Goal: Transaction & Acquisition: Purchase product/service

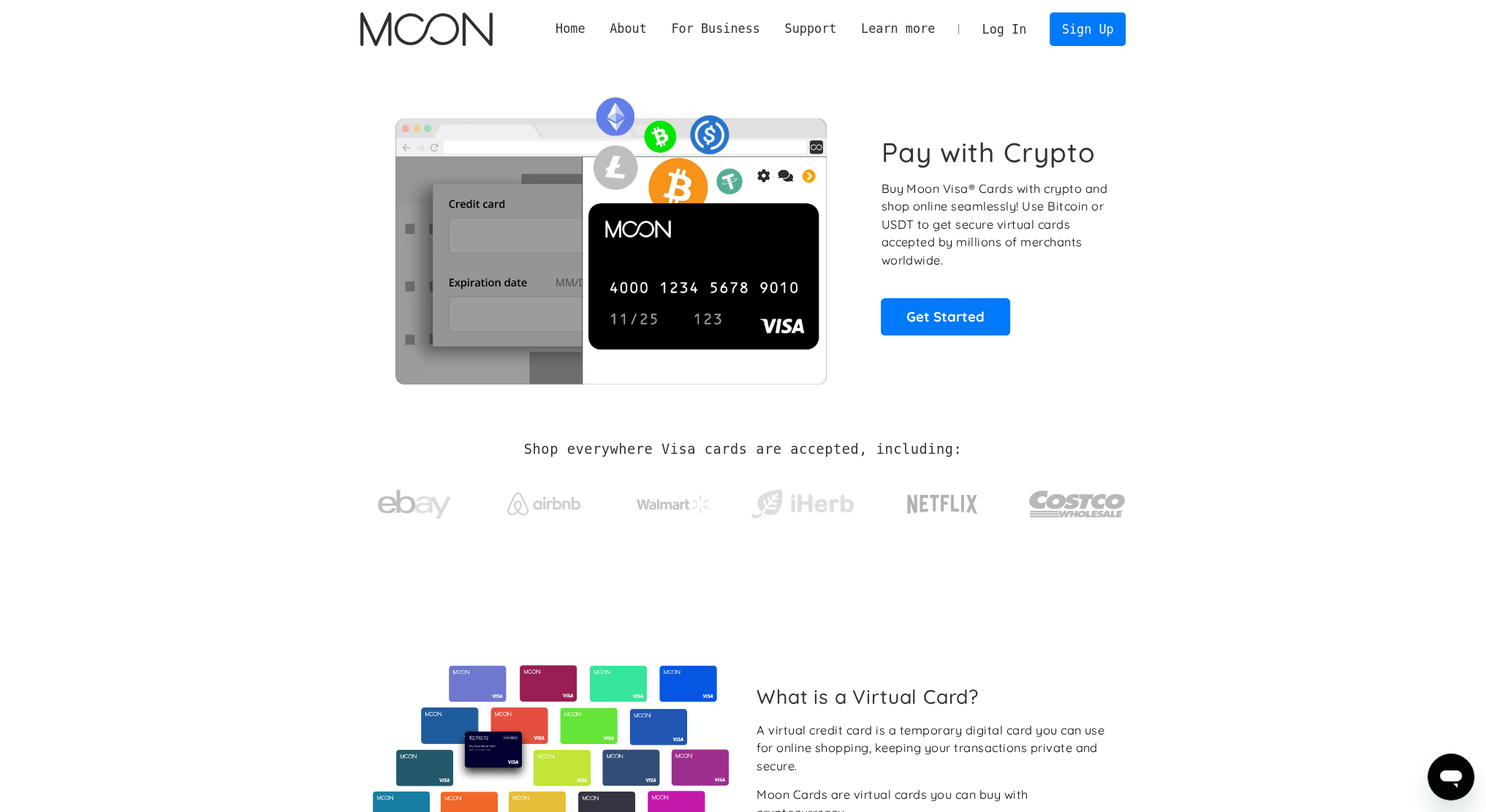
click at [1023, 40] on link "Log In" at bounding box center [1004, 29] width 69 height 32
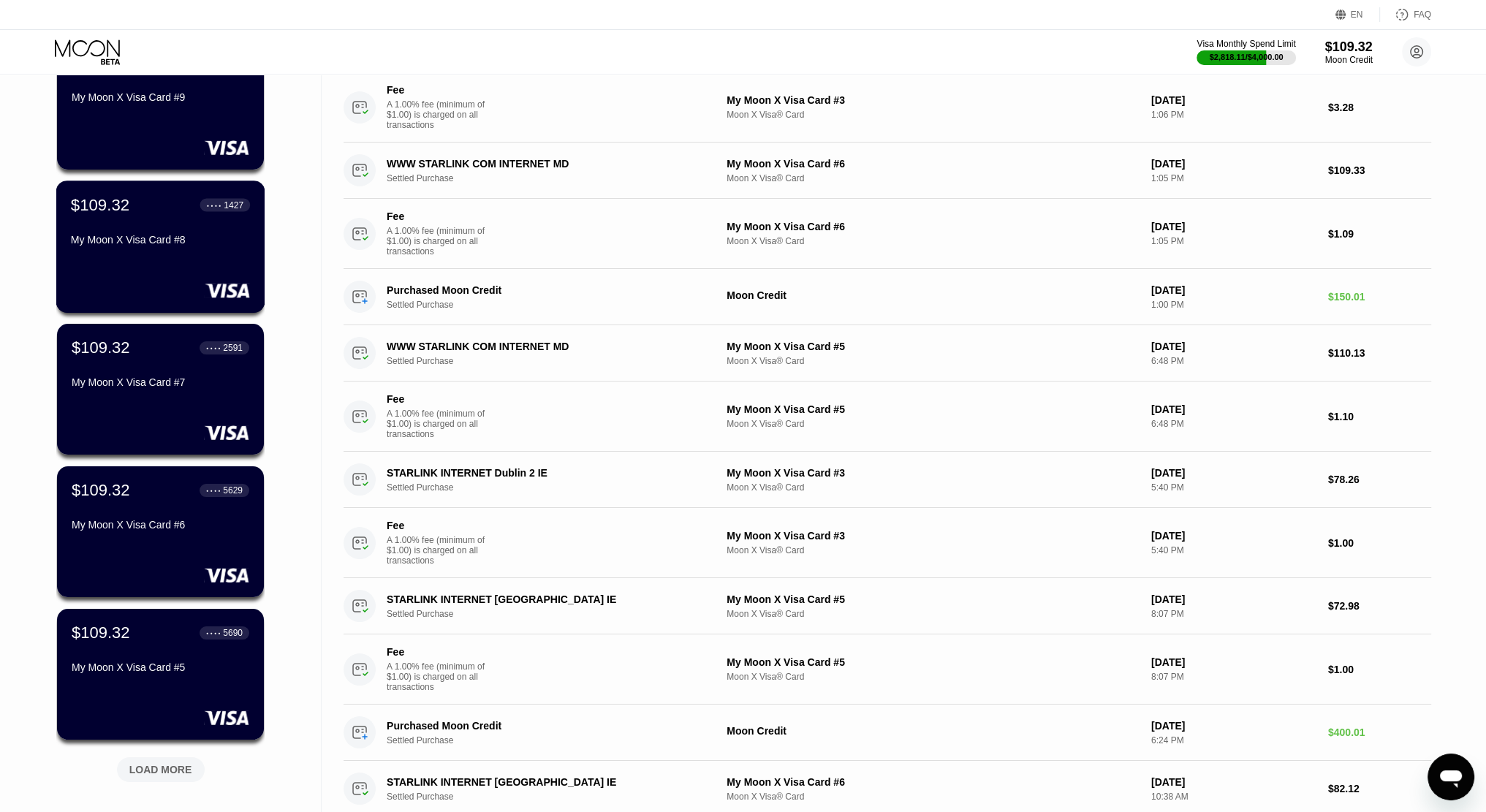
scroll to position [146, 0]
click at [180, 778] on div "LOAD MORE" at bounding box center [160, 769] width 88 height 25
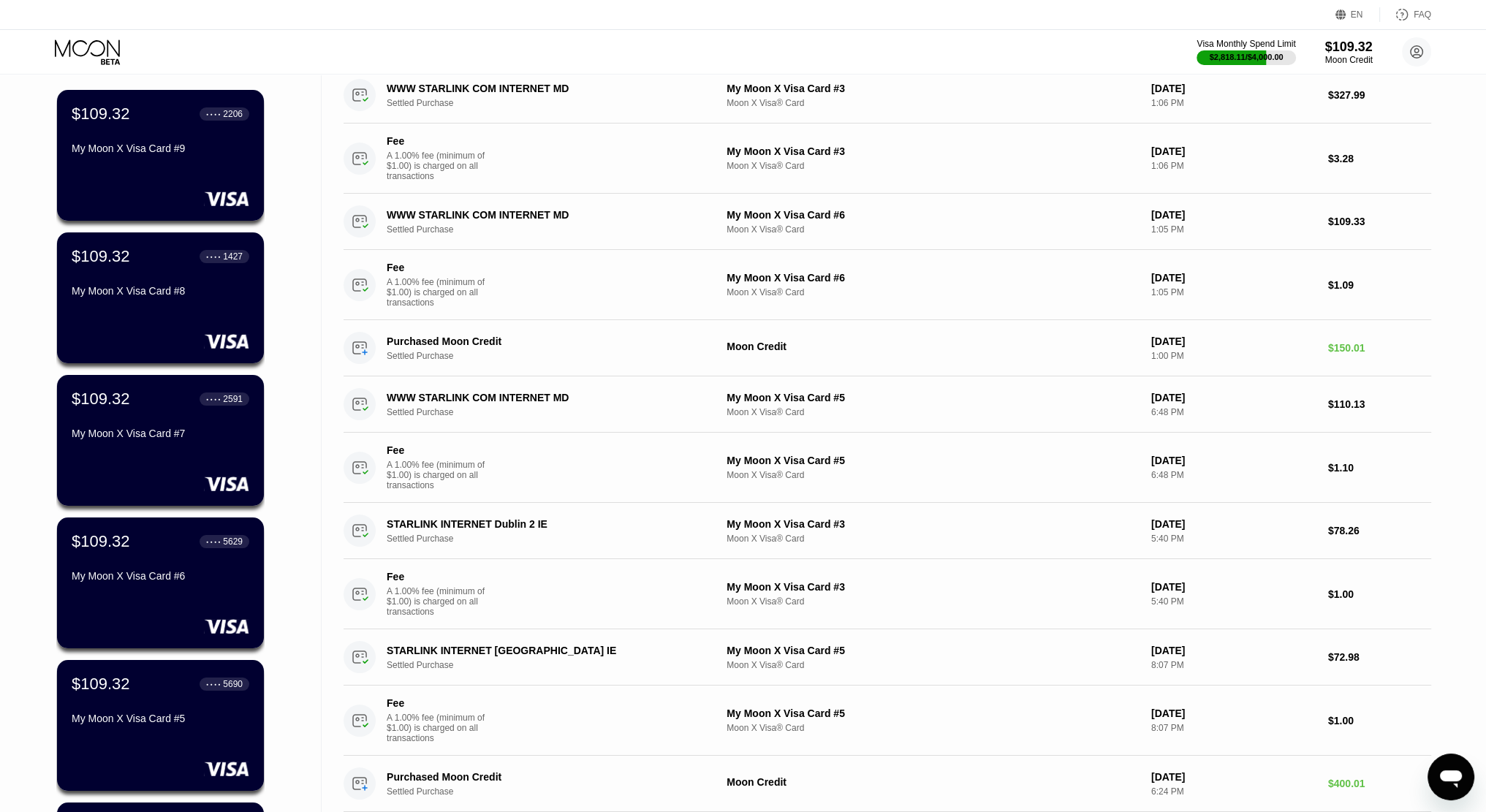
scroll to position [0, 0]
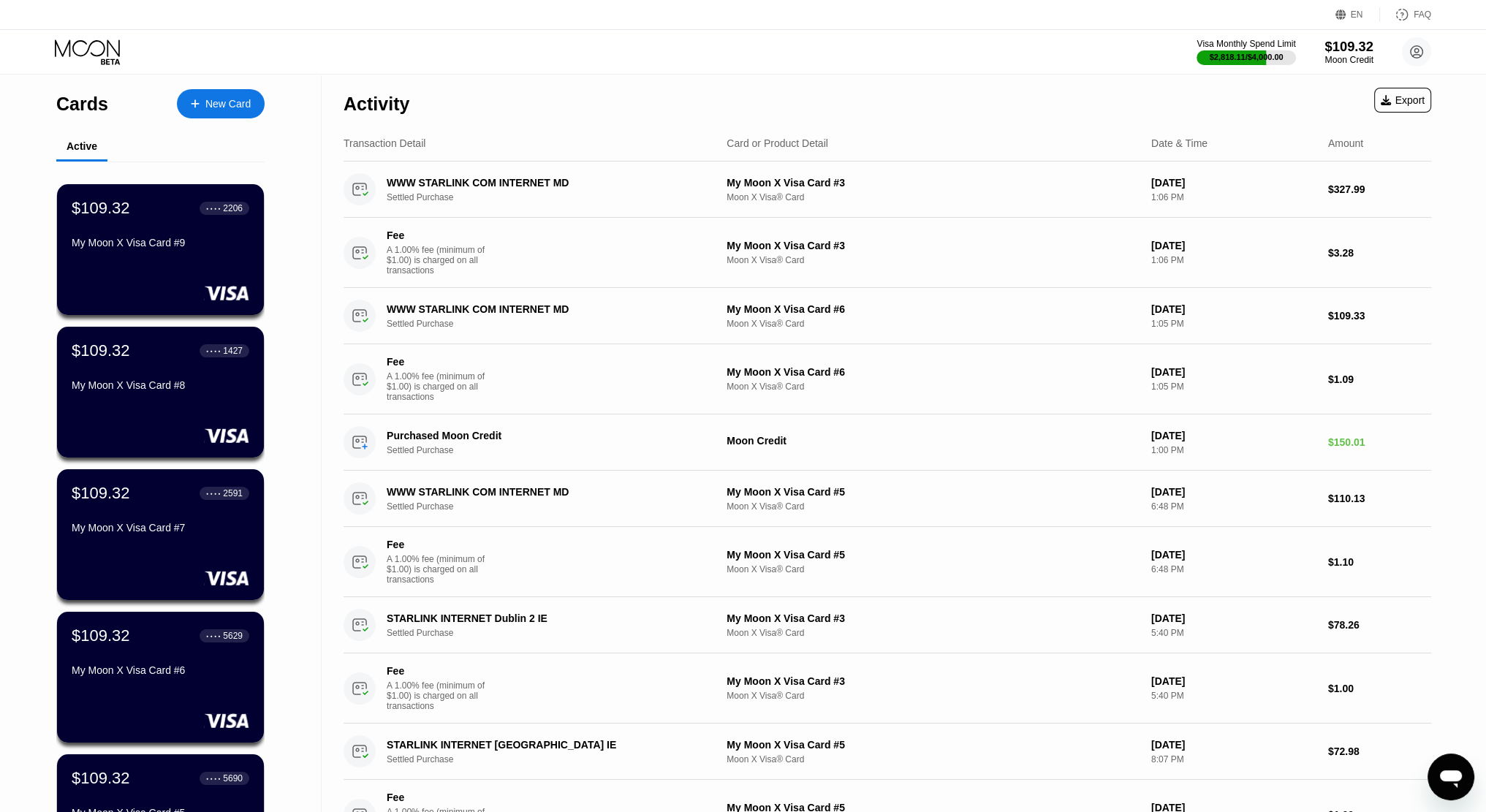
click at [1363, 51] on div "$109.32" at bounding box center [1348, 46] width 49 height 15
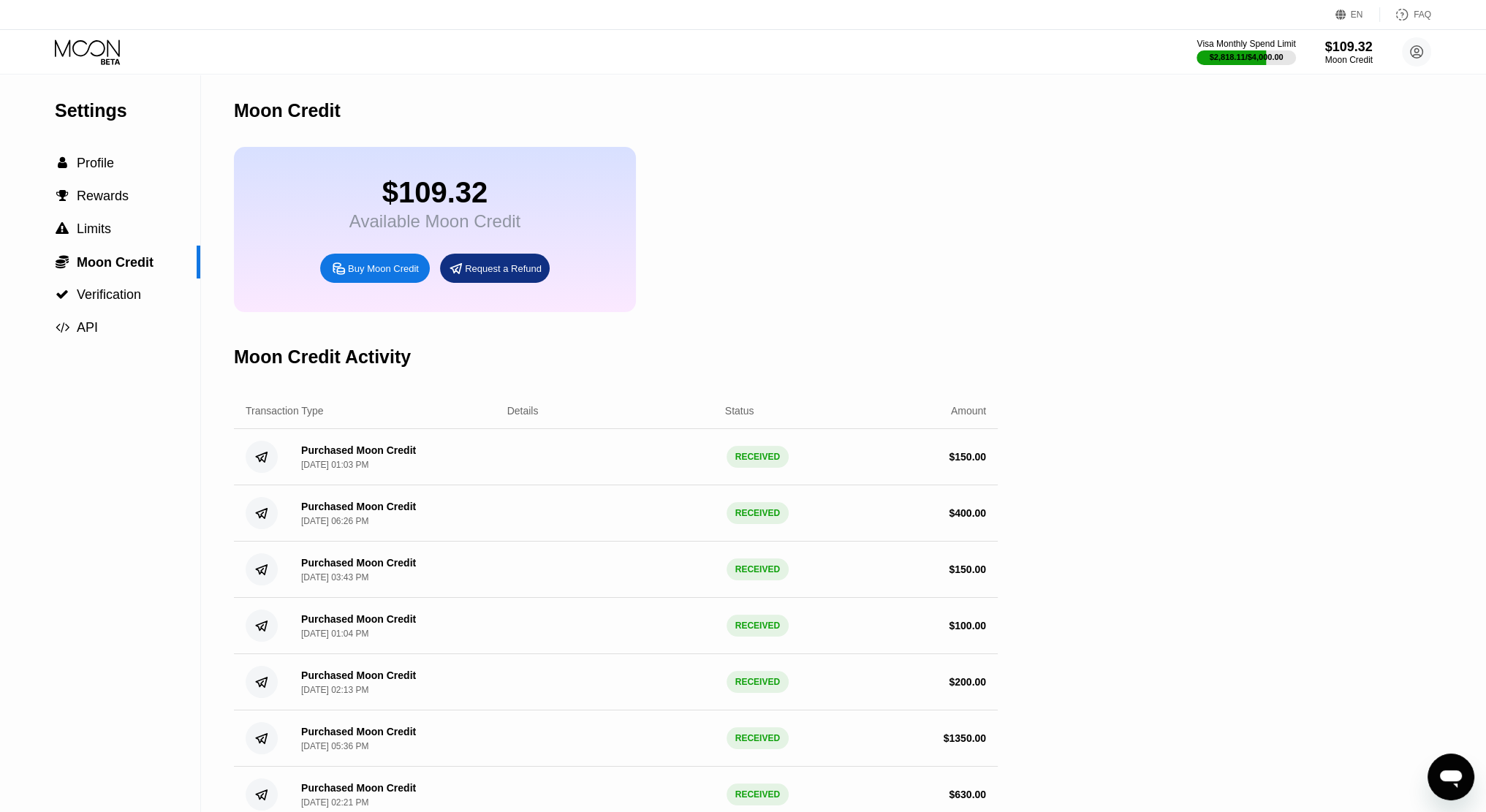
click at [385, 273] on div "Buy Moon Credit" at bounding box center [384, 269] width 71 height 12
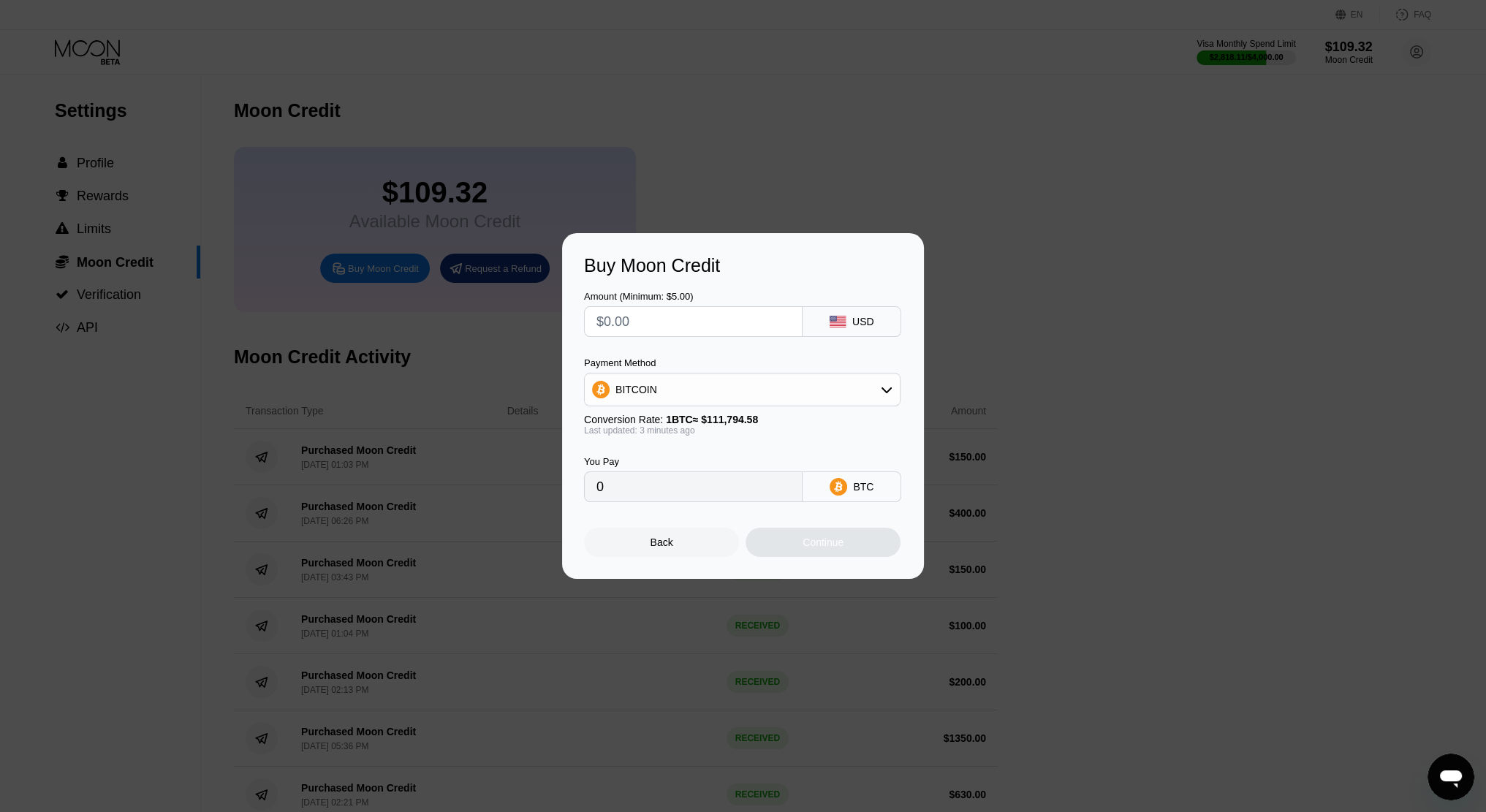
click at [669, 315] on input "text" at bounding box center [693, 321] width 194 height 29
type input "$2"
type input "0.00001789"
type input "$25"
type input "0.00022363"
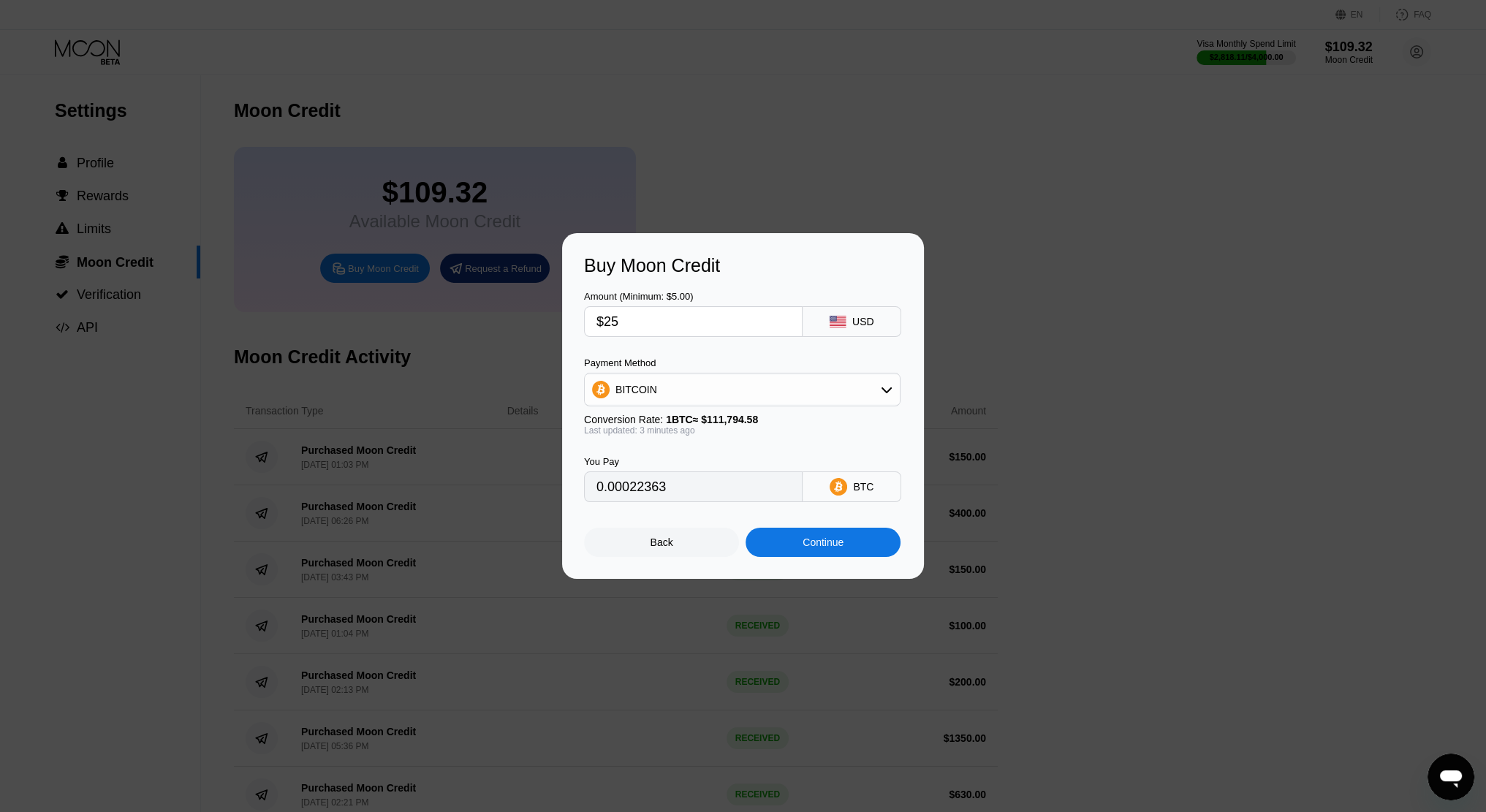
type input "$250"
type input "0.00223625"
type input "$250"
click at [664, 382] on div "BITCOIN" at bounding box center [742, 389] width 315 height 29
click at [690, 470] on div "USDT on TRON" at bounding box center [743, 461] width 308 height 29
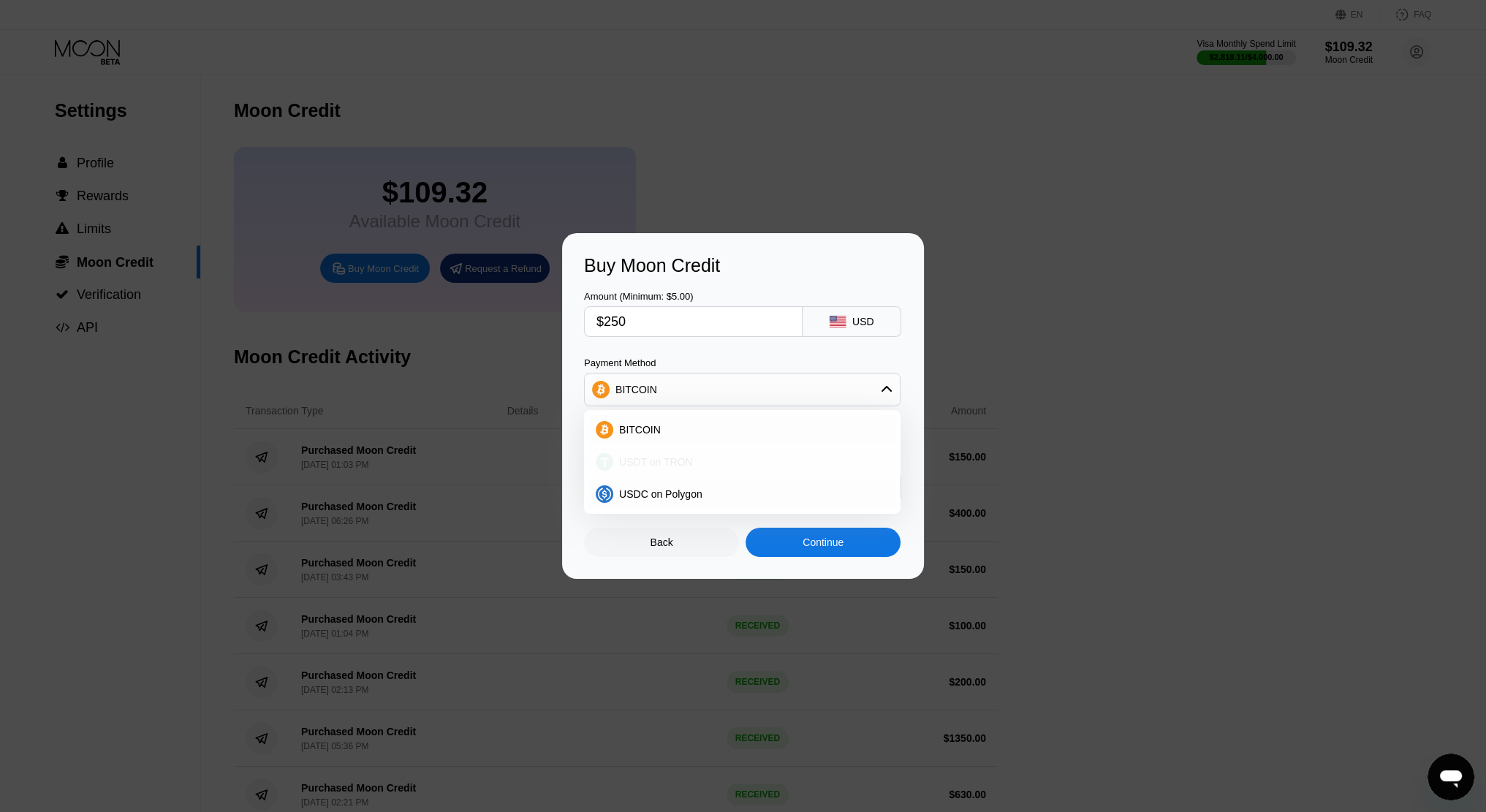
type input "252.53"
click at [665, 486] on input "252.53" at bounding box center [693, 486] width 194 height 29
click at [853, 543] on div "Continue" at bounding box center [822, 542] width 155 height 29
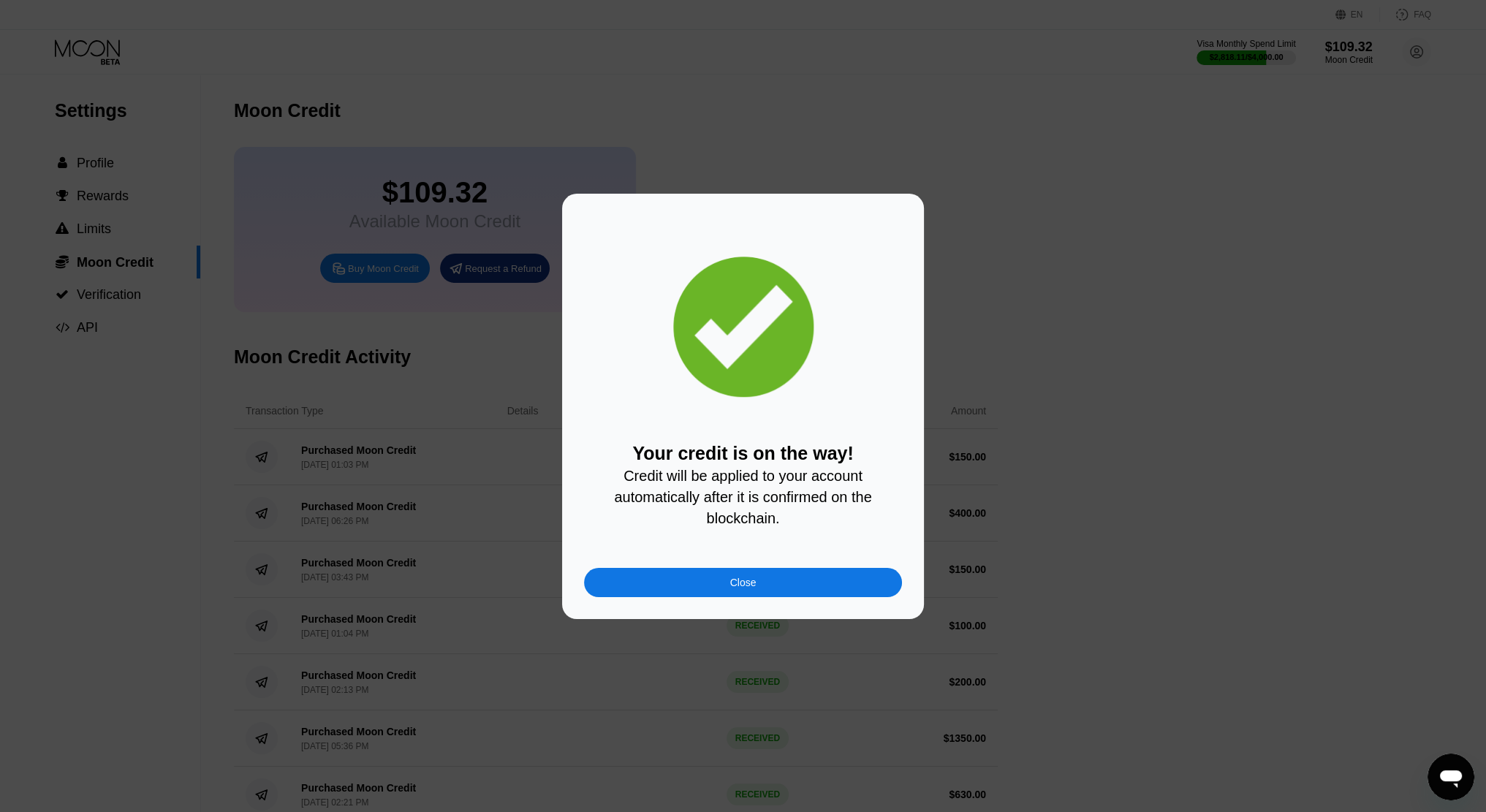
click at [720, 587] on div "Close" at bounding box center [743, 581] width 318 height 29
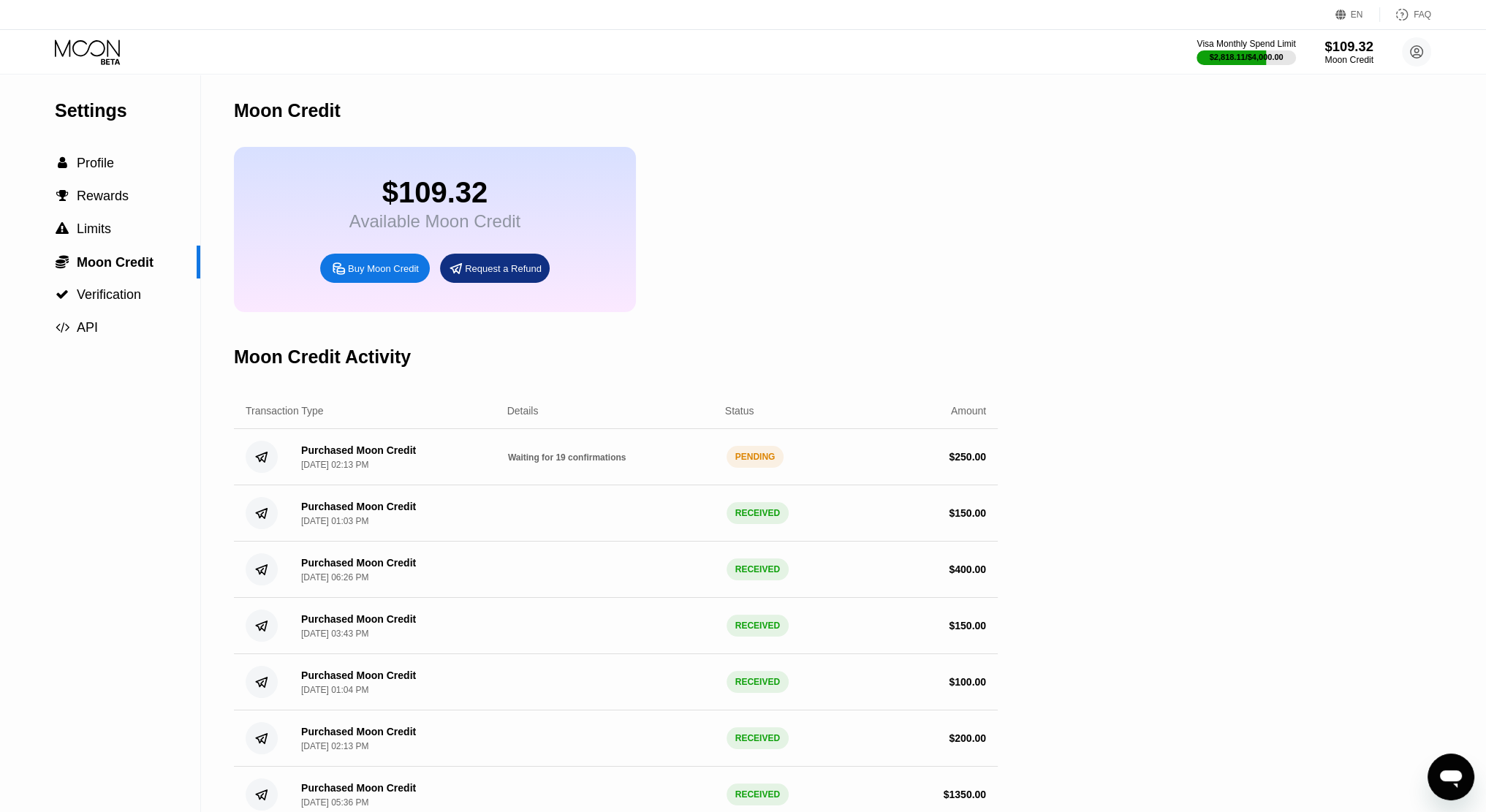
click at [1336, 40] on div "$109.32" at bounding box center [1348, 46] width 49 height 15
click at [120, 44] on icon at bounding box center [88, 52] width 68 height 26
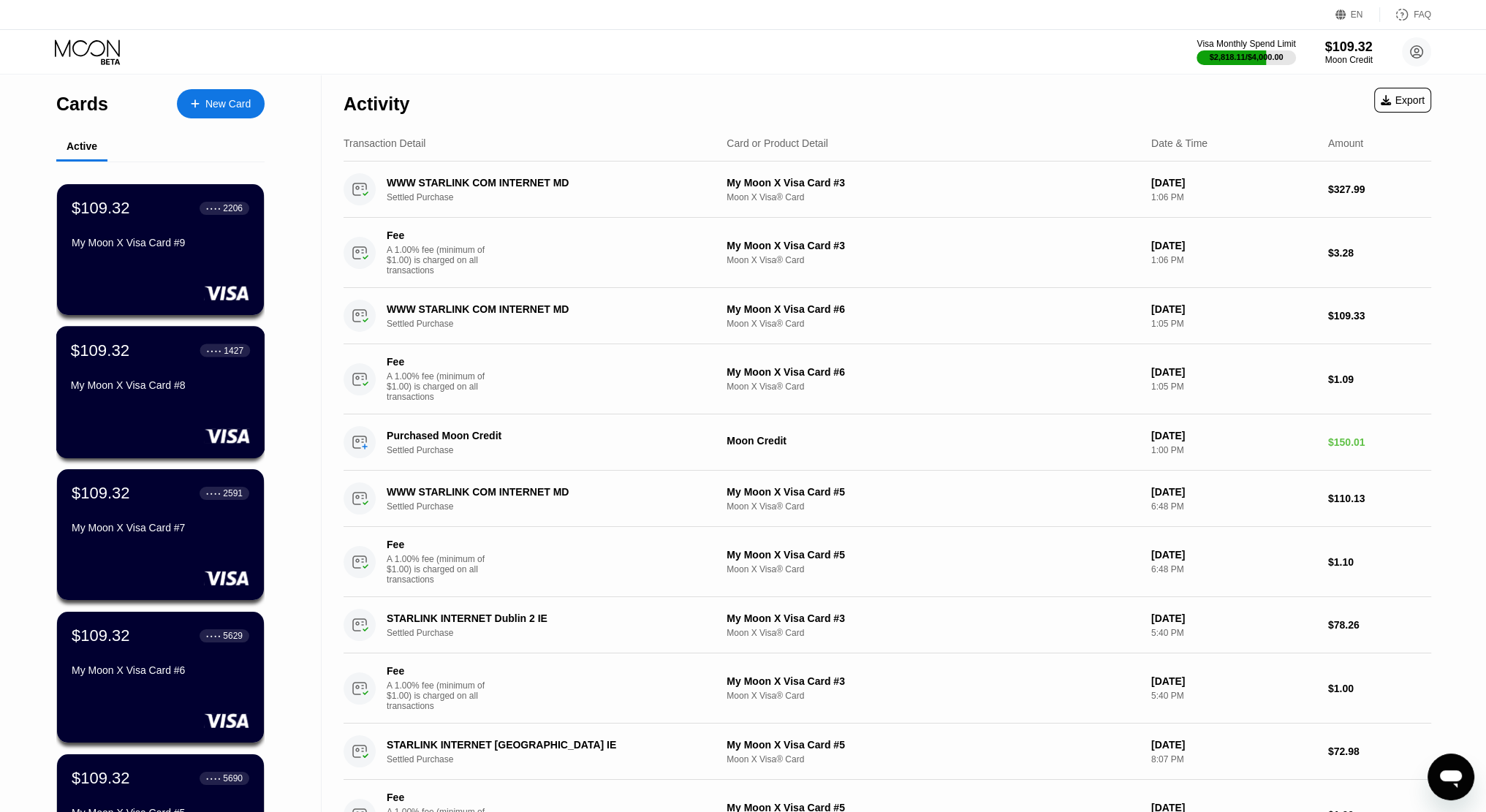
click at [168, 382] on div "$109.32 ● ● ● ● 1427 My Moon X Visa Card #8" at bounding box center [160, 368] width 179 height 57
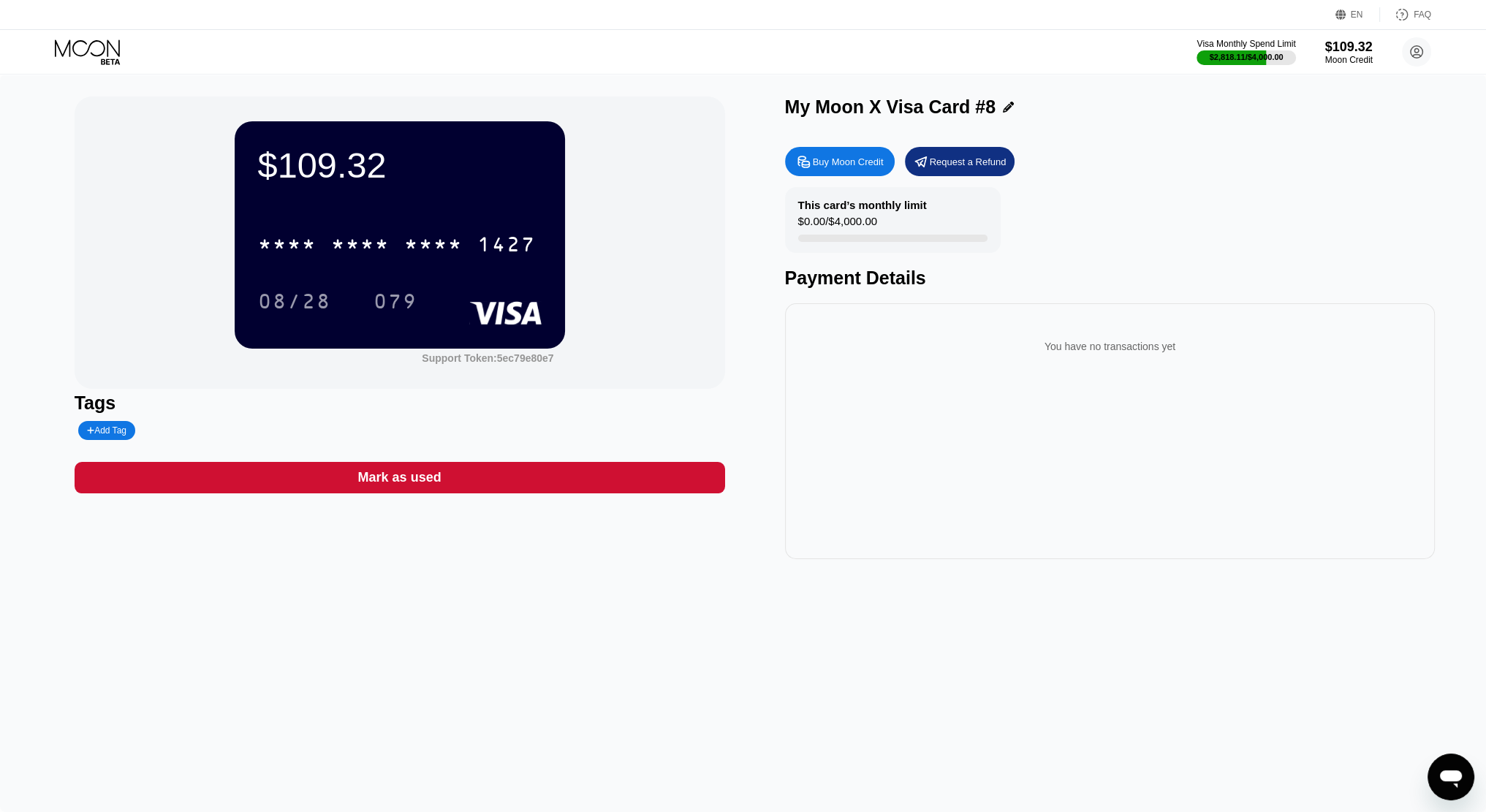
click at [304, 247] on div "* * * *" at bounding box center [287, 246] width 58 height 23
click at [70, 37] on div "Visa Monthly Spend Limit $2,818.11 / $4,000.00 $109.32 Moon Credit castish94@gm…" at bounding box center [743, 52] width 1486 height 44
click at [74, 42] on icon at bounding box center [88, 52] width 68 height 26
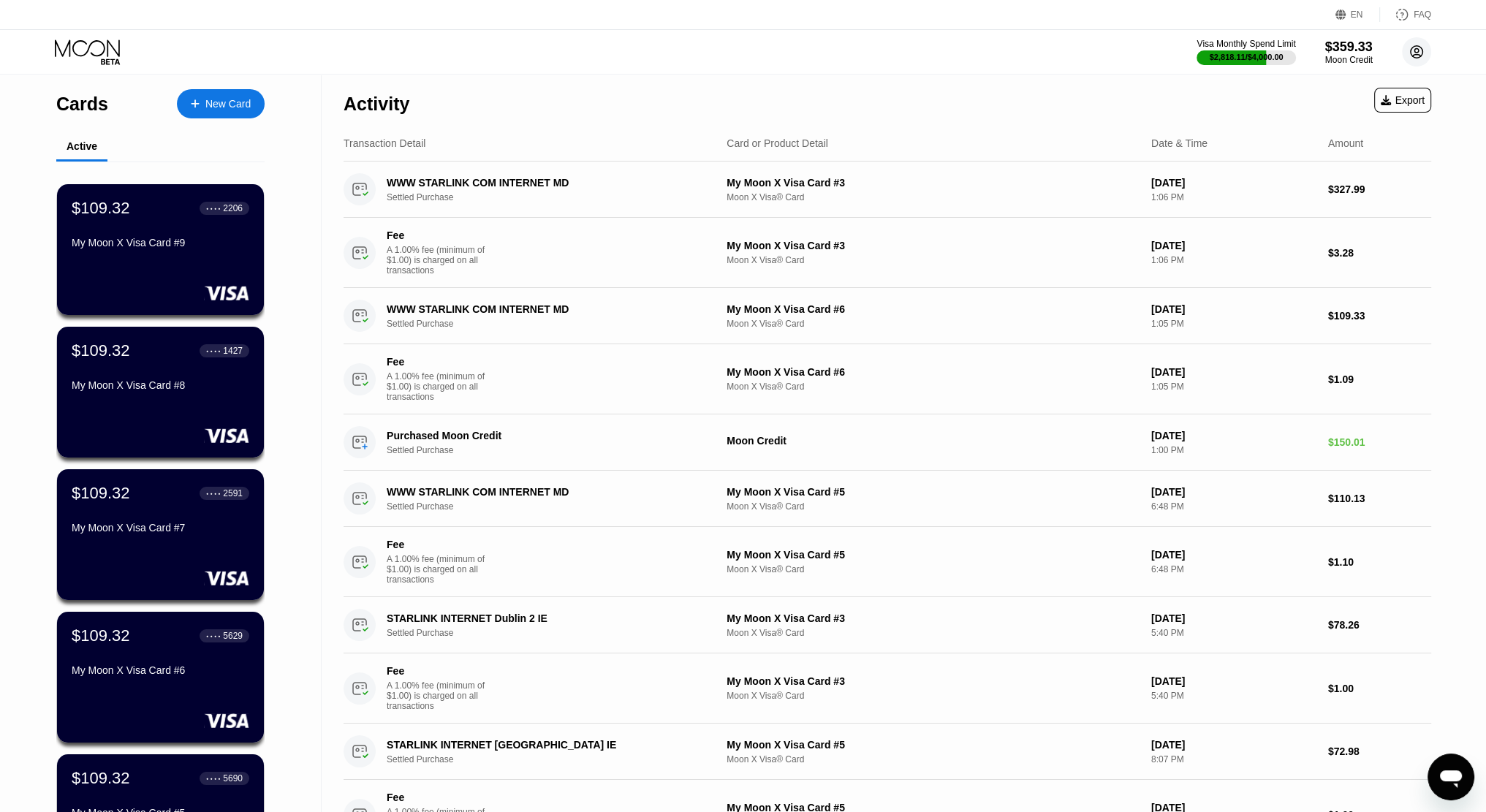
click at [1421, 59] on circle at bounding box center [1416, 51] width 29 height 29
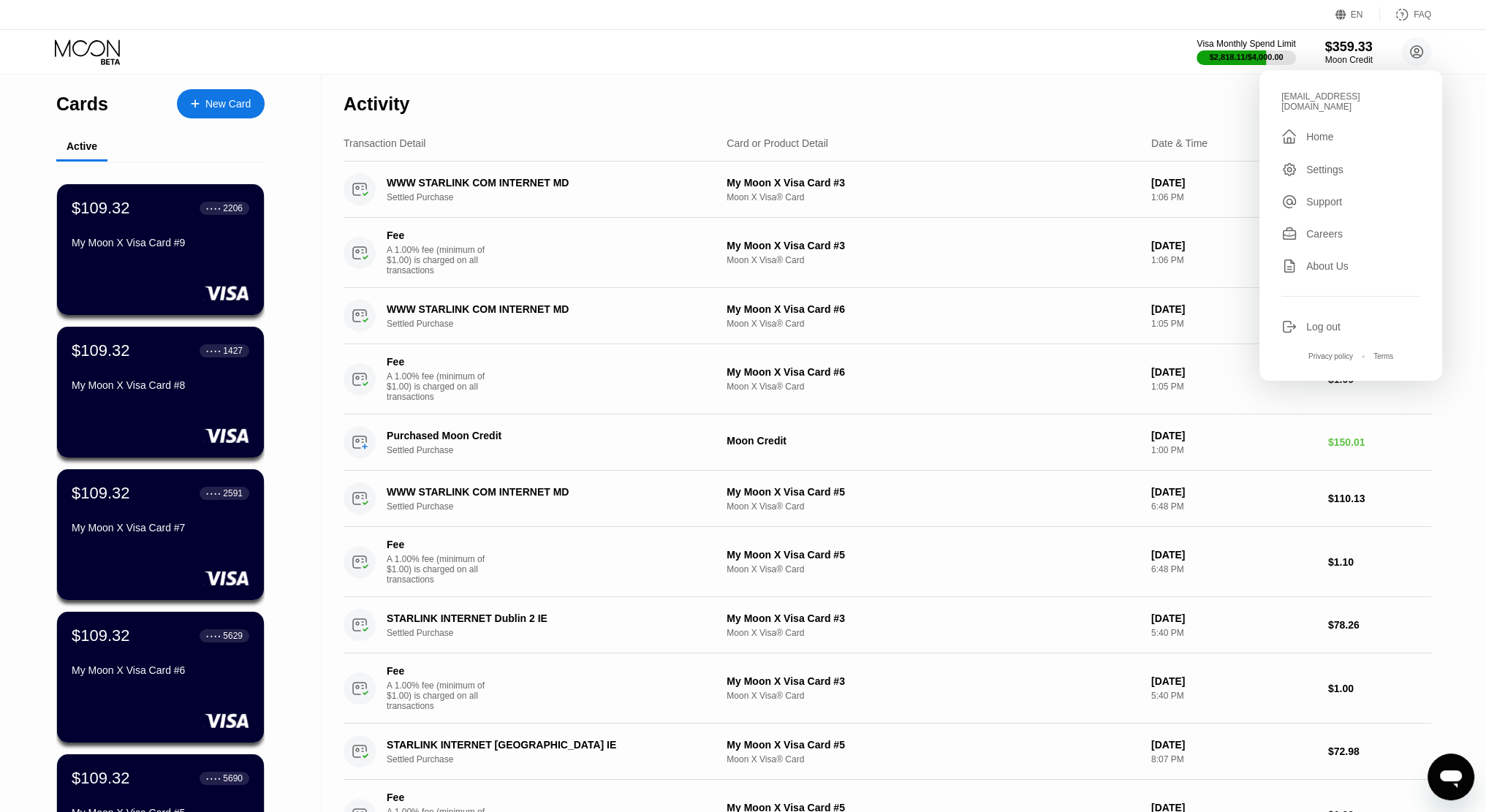
click at [1326, 128] on div " Home" at bounding box center [1350, 137] width 139 height 18
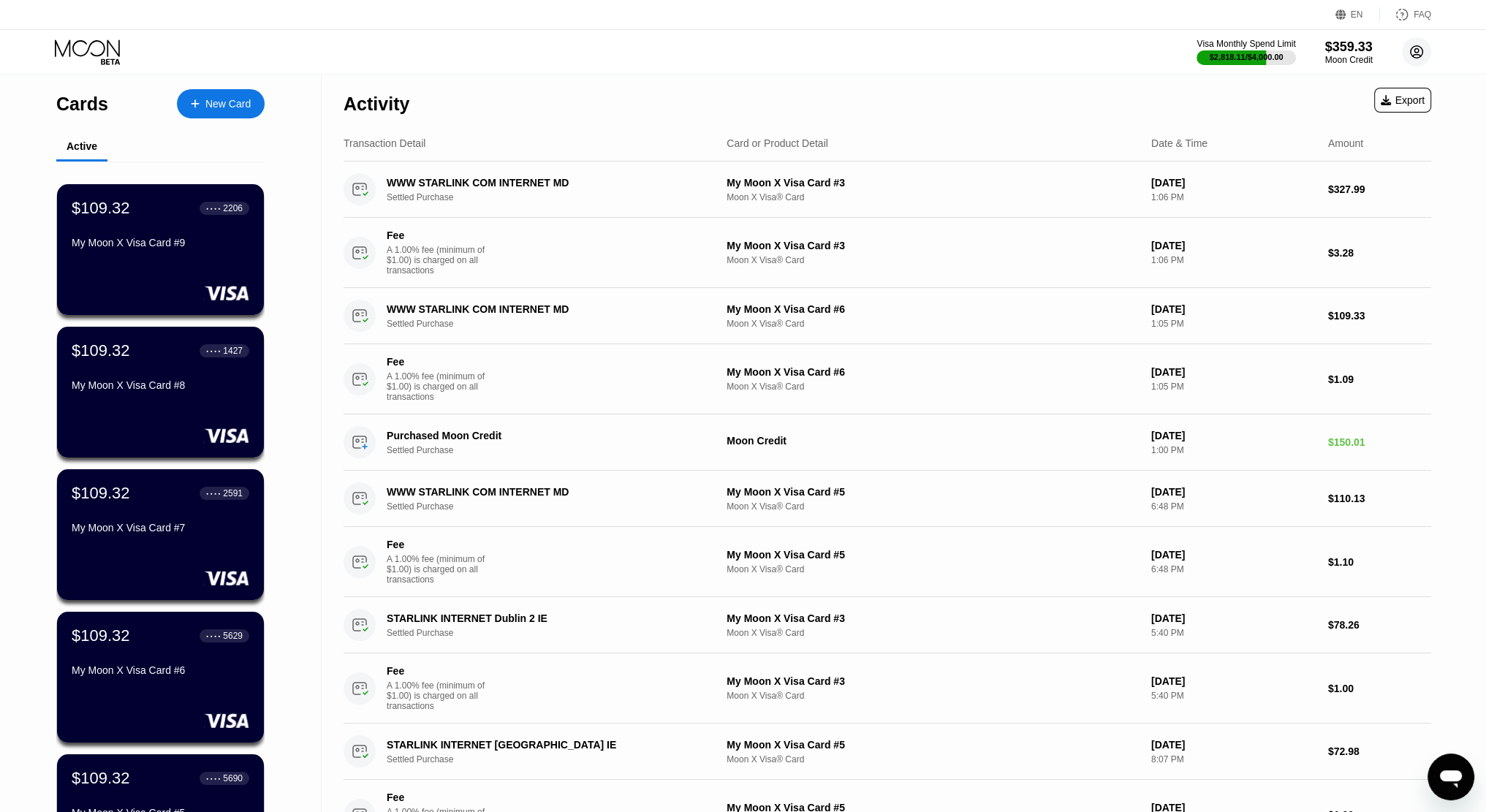
click at [1427, 57] on circle at bounding box center [1416, 51] width 29 height 29
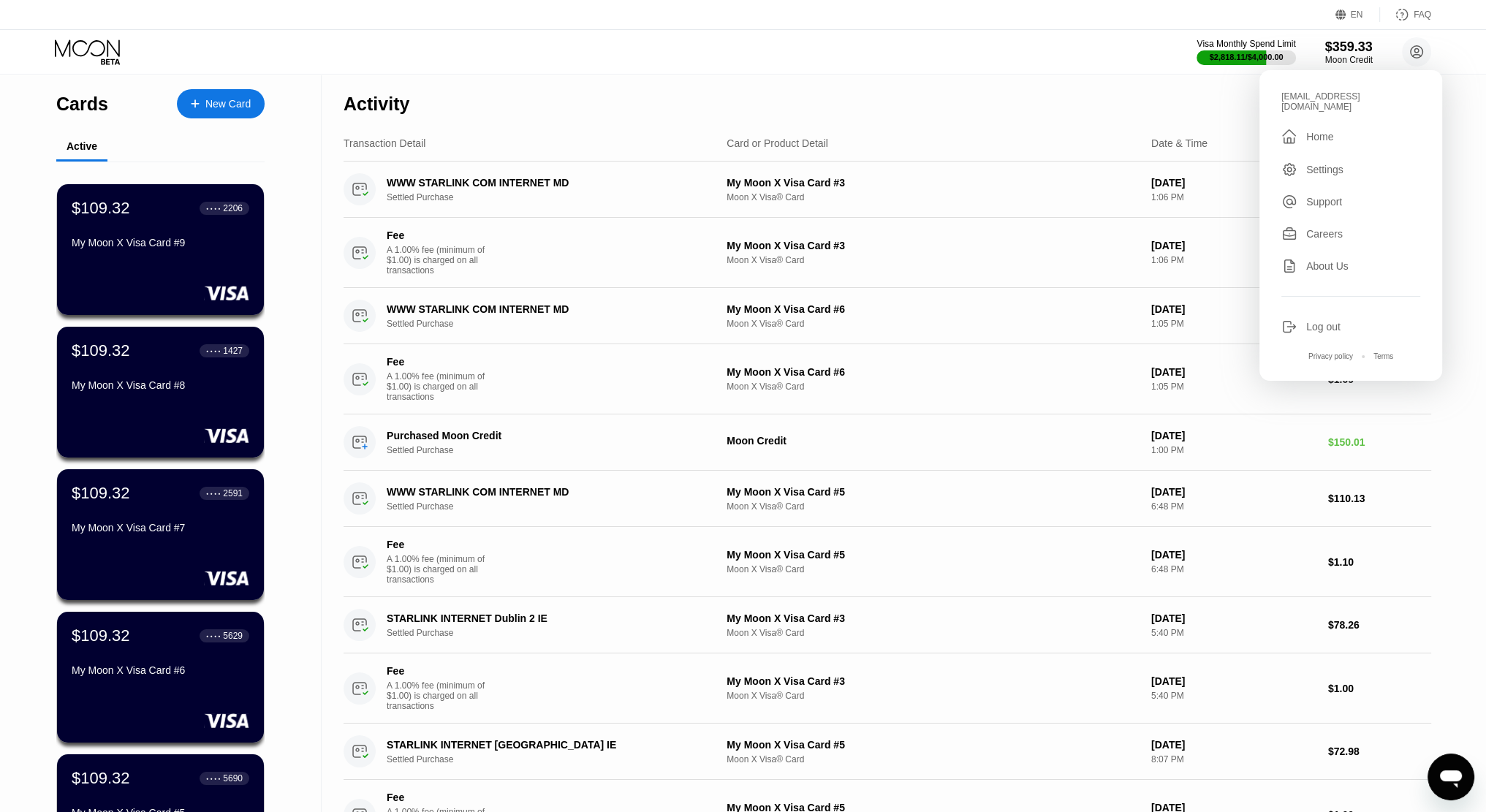
click at [1327, 151] on div "castish94@gmail.com  Home Settings Support Careers About Us Log out Privacy po…" at bounding box center [1351, 224] width 183 height 310
click at [1326, 163] on div "Settings" at bounding box center [1324, 169] width 37 height 11
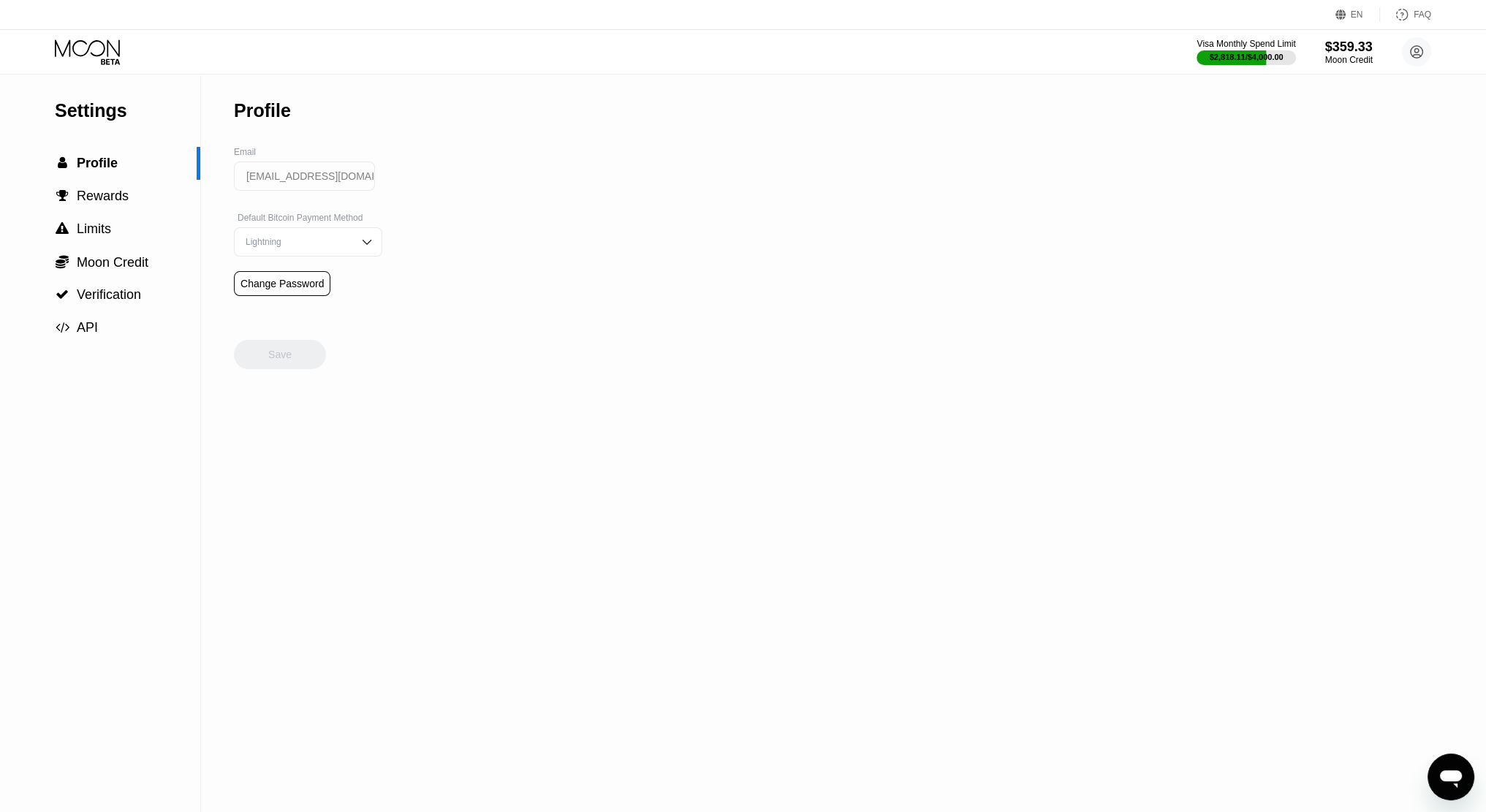
click at [261, 190] on input "[EMAIL_ADDRESS][DOMAIN_NAME]" at bounding box center [305, 176] width 141 height 29
click at [263, 183] on input "[EMAIL_ADDRESS][DOMAIN_NAME]" at bounding box center [305, 176] width 141 height 29
click at [346, 191] on input "[EMAIL_ADDRESS][DOMAIN_NAME]" at bounding box center [305, 176] width 141 height 29
click at [94, 187] on div " Rewards" at bounding box center [100, 195] width 201 height 33
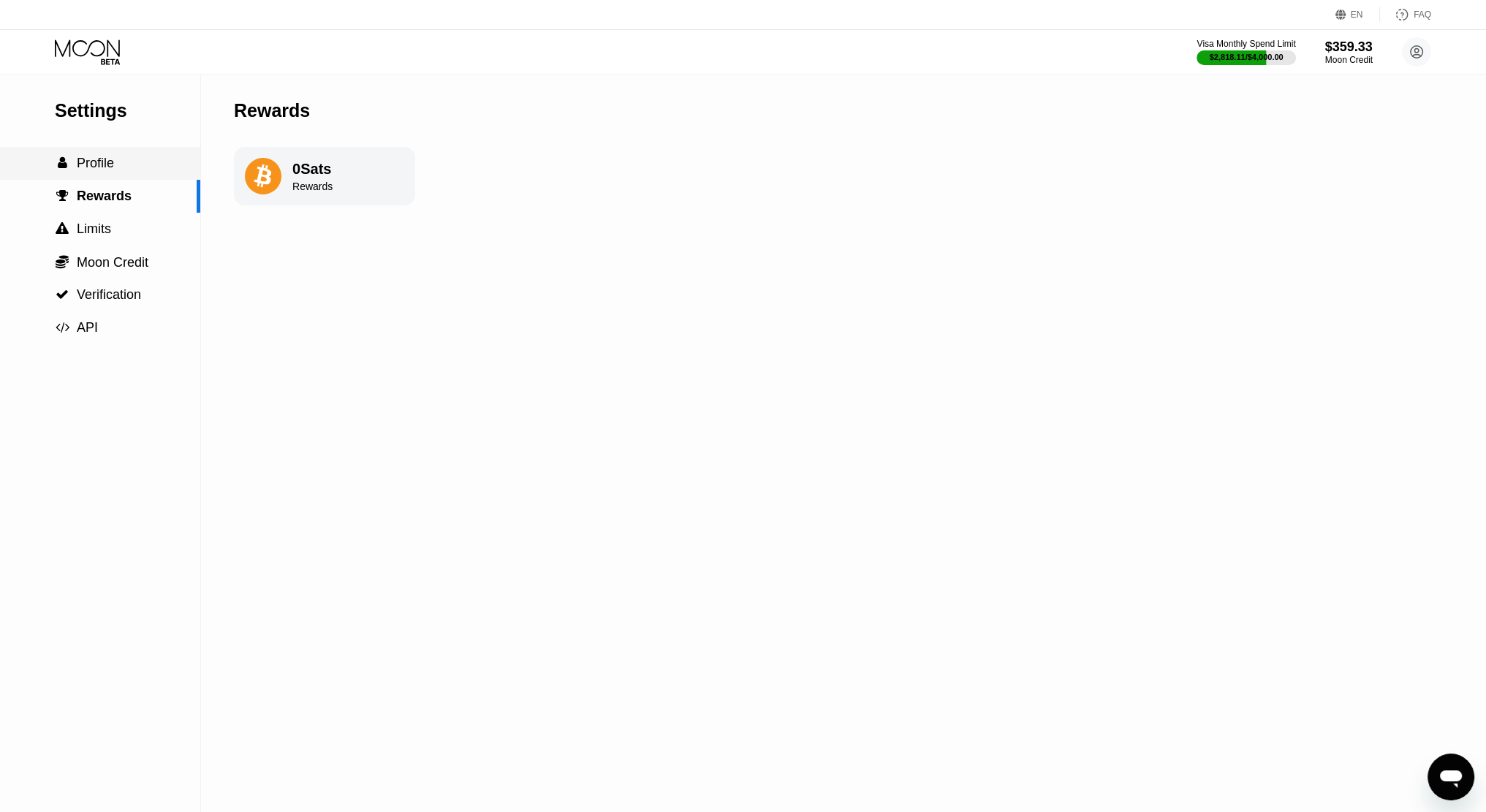
click at [103, 177] on div " Profile" at bounding box center [100, 163] width 201 height 33
click at [94, 301] on span "Verification" at bounding box center [109, 294] width 65 height 15
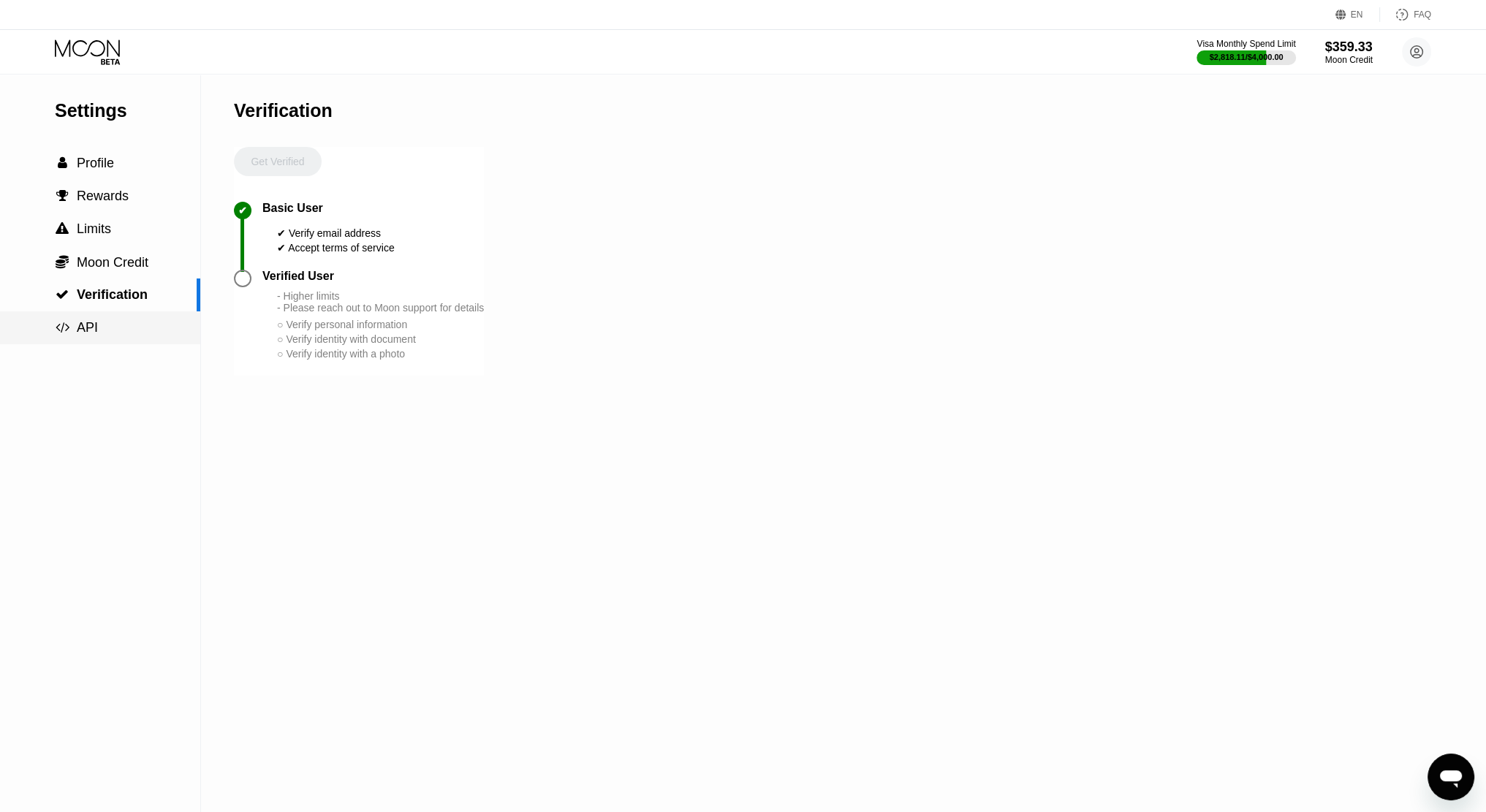
click at [87, 331] on span "API" at bounding box center [88, 327] width 21 height 15
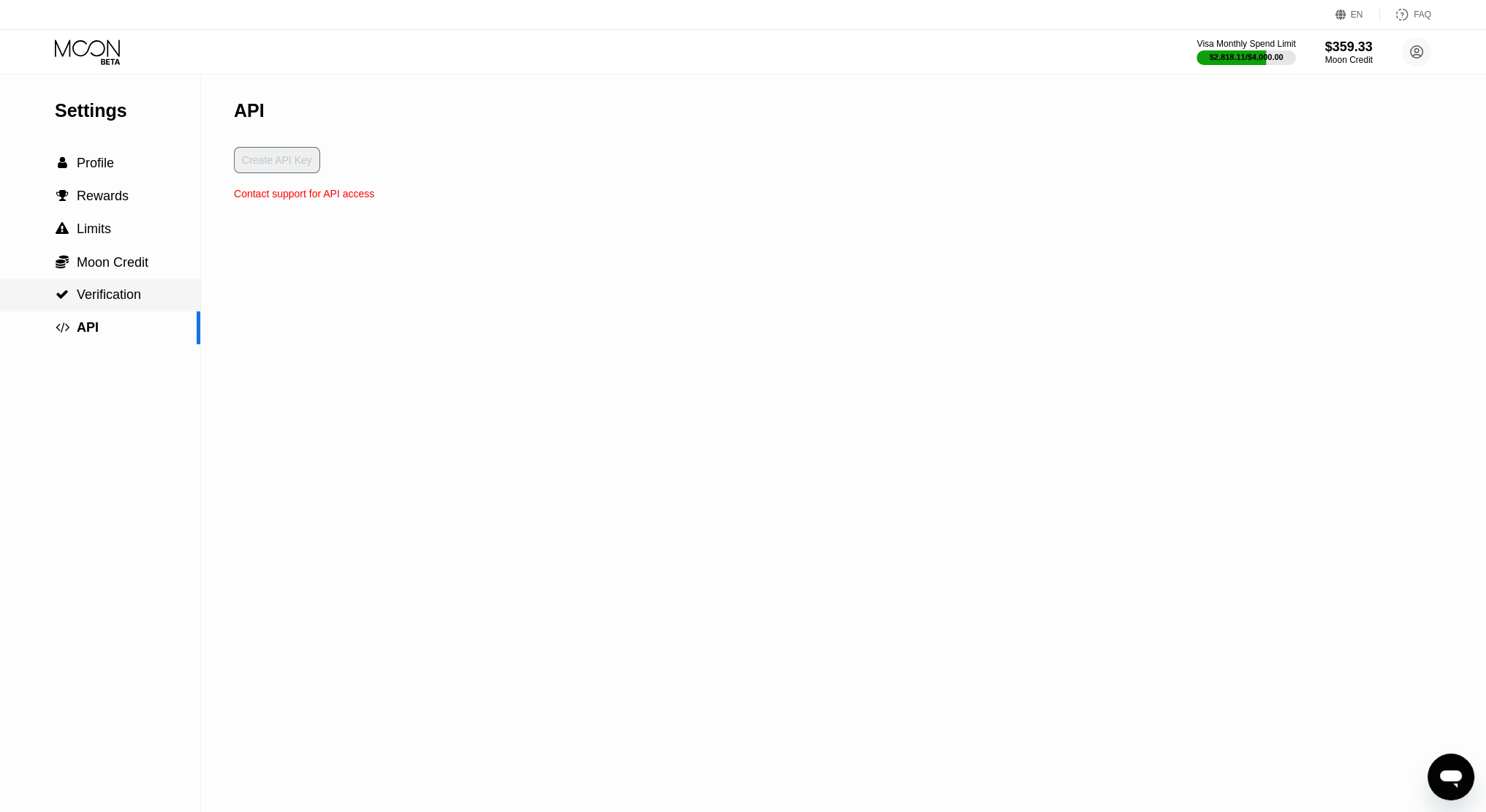
click at [95, 284] on div " Verification" at bounding box center [100, 294] width 201 height 33
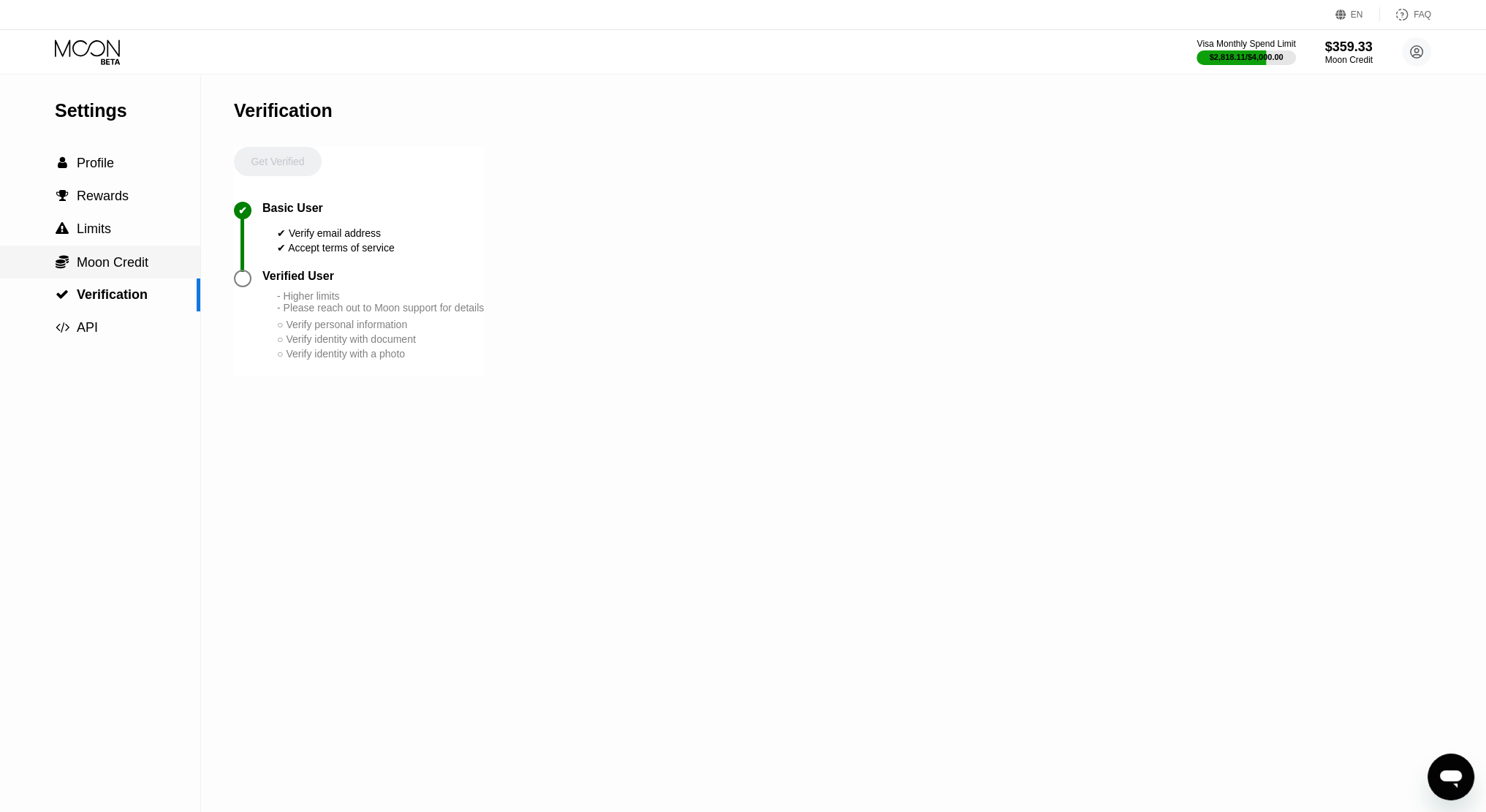
click at [99, 269] on span "Moon Credit" at bounding box center [112, 262] width 72 height 15
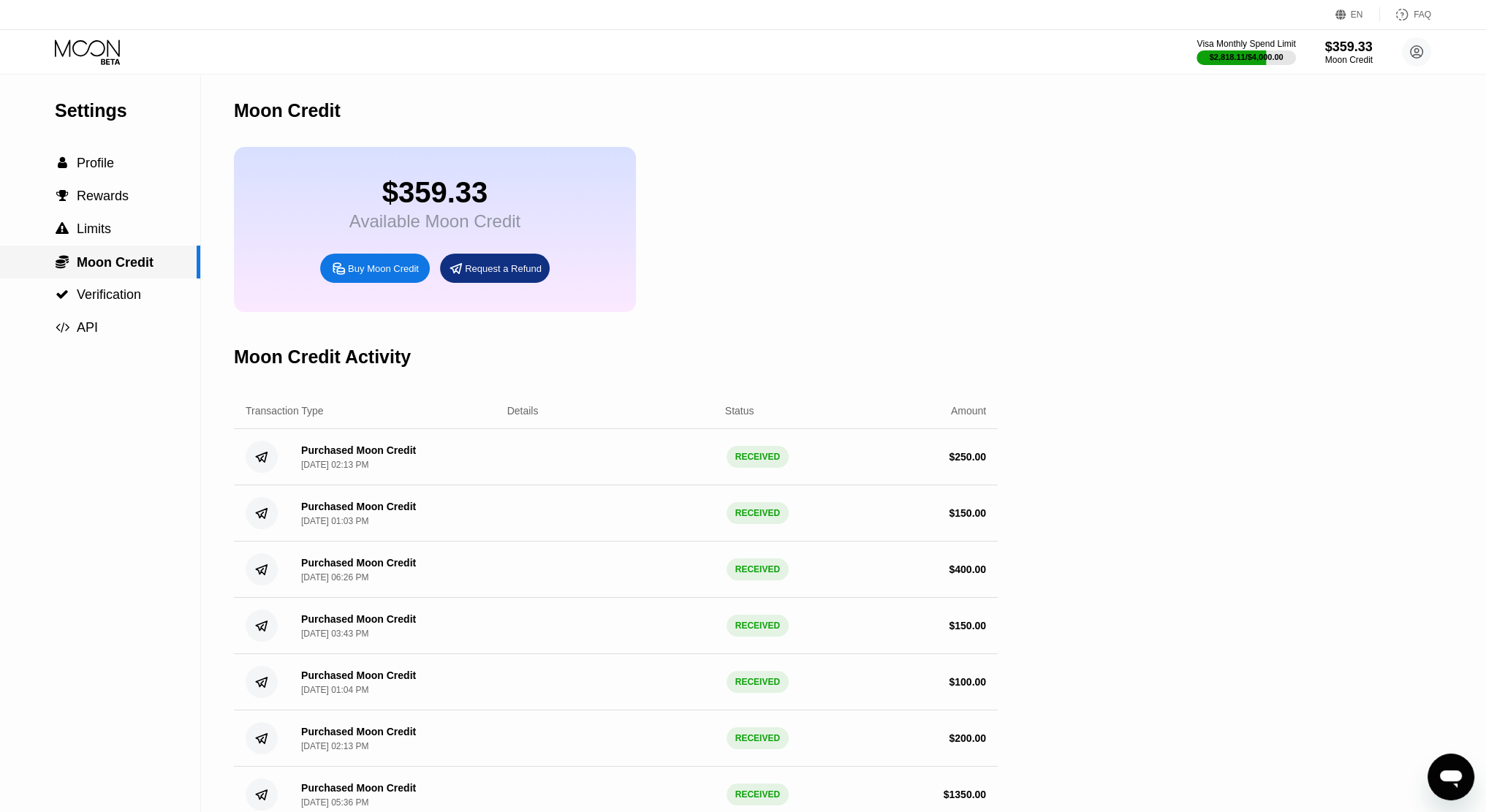
click at [99, 236] on span "Limits" at bounding box center [94, 229] width 34 height 15
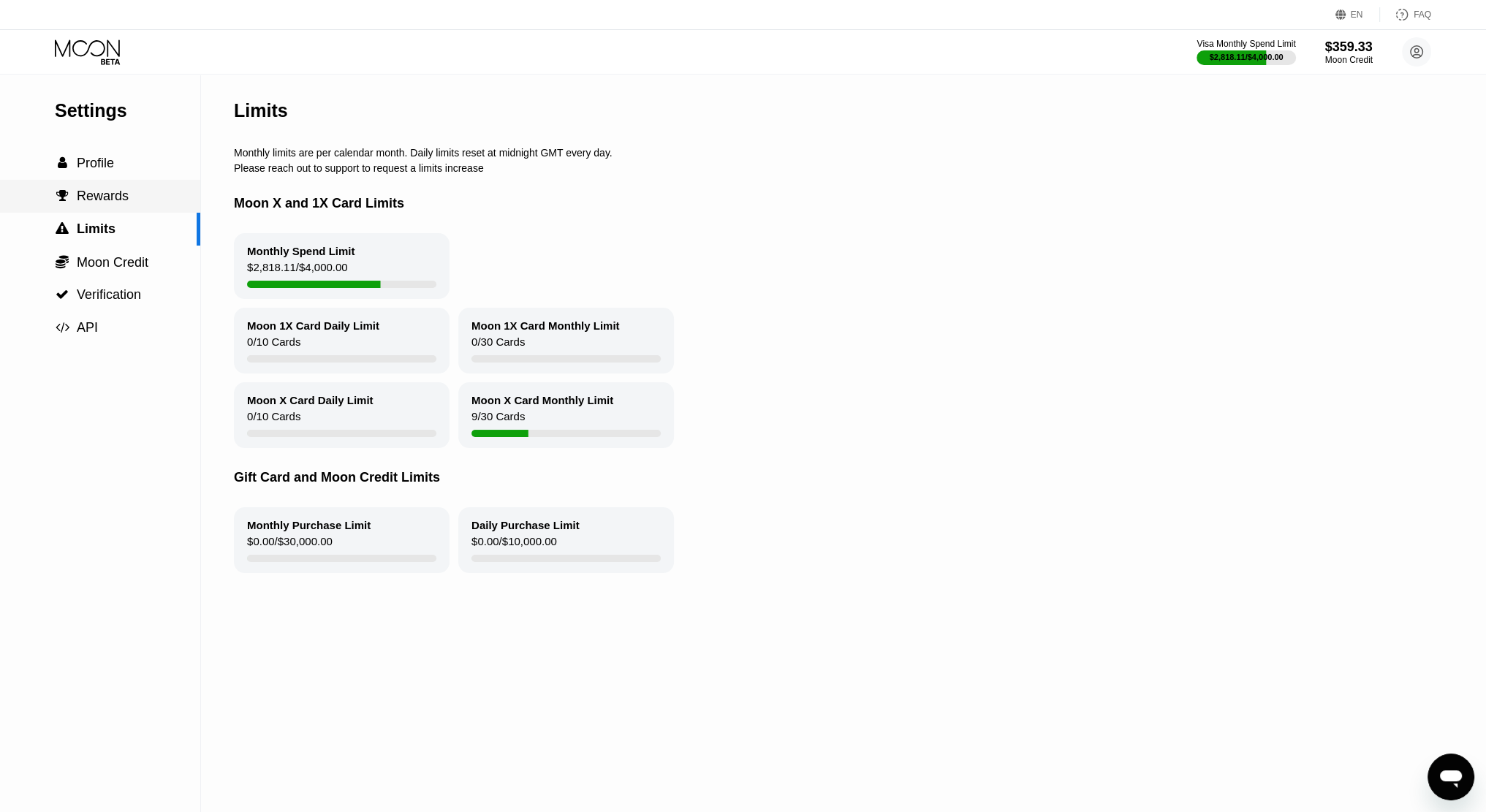
click at [87, 203] on span "Rewards" at bounding box center [103, 195] width 52 height 15
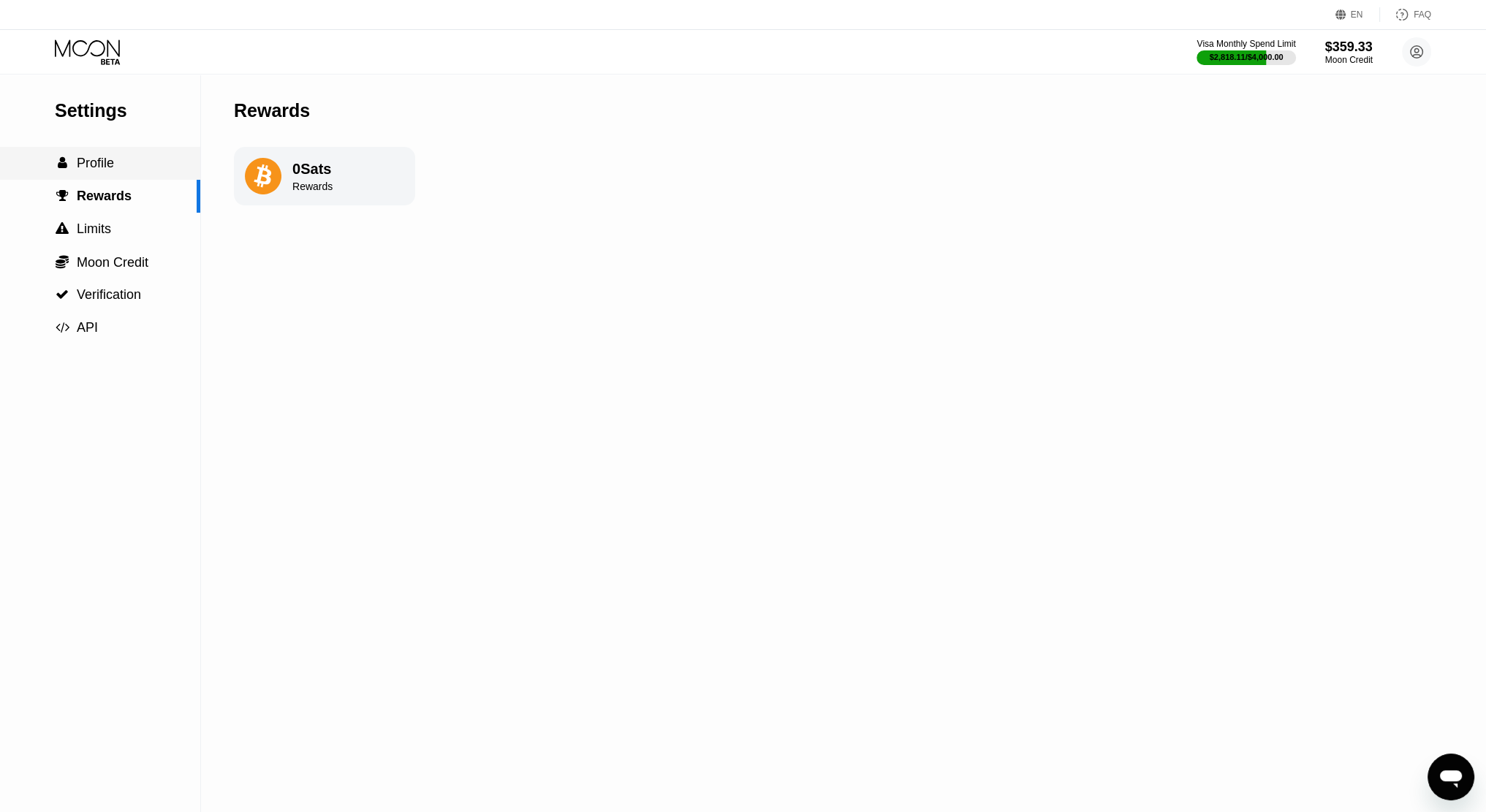
click at [139, 159] on div " Profile" at bounding box center [100, 163] width 201 height 15
click at [1459, 784] on icon "Открыть окно обмена сообщениями" at bounding box center [1451, 777] width 27 height 27
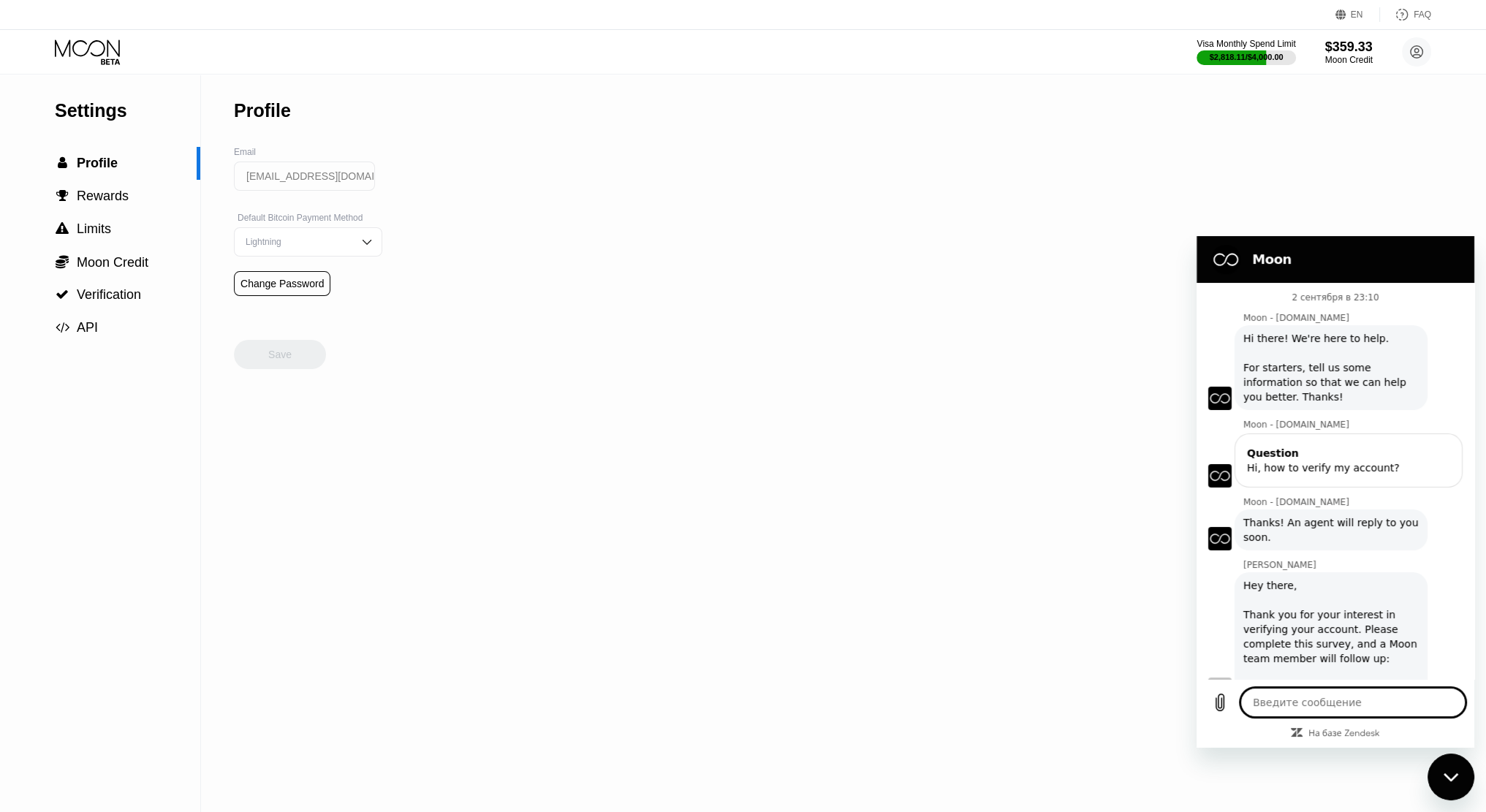
scroll to position [273, 0]
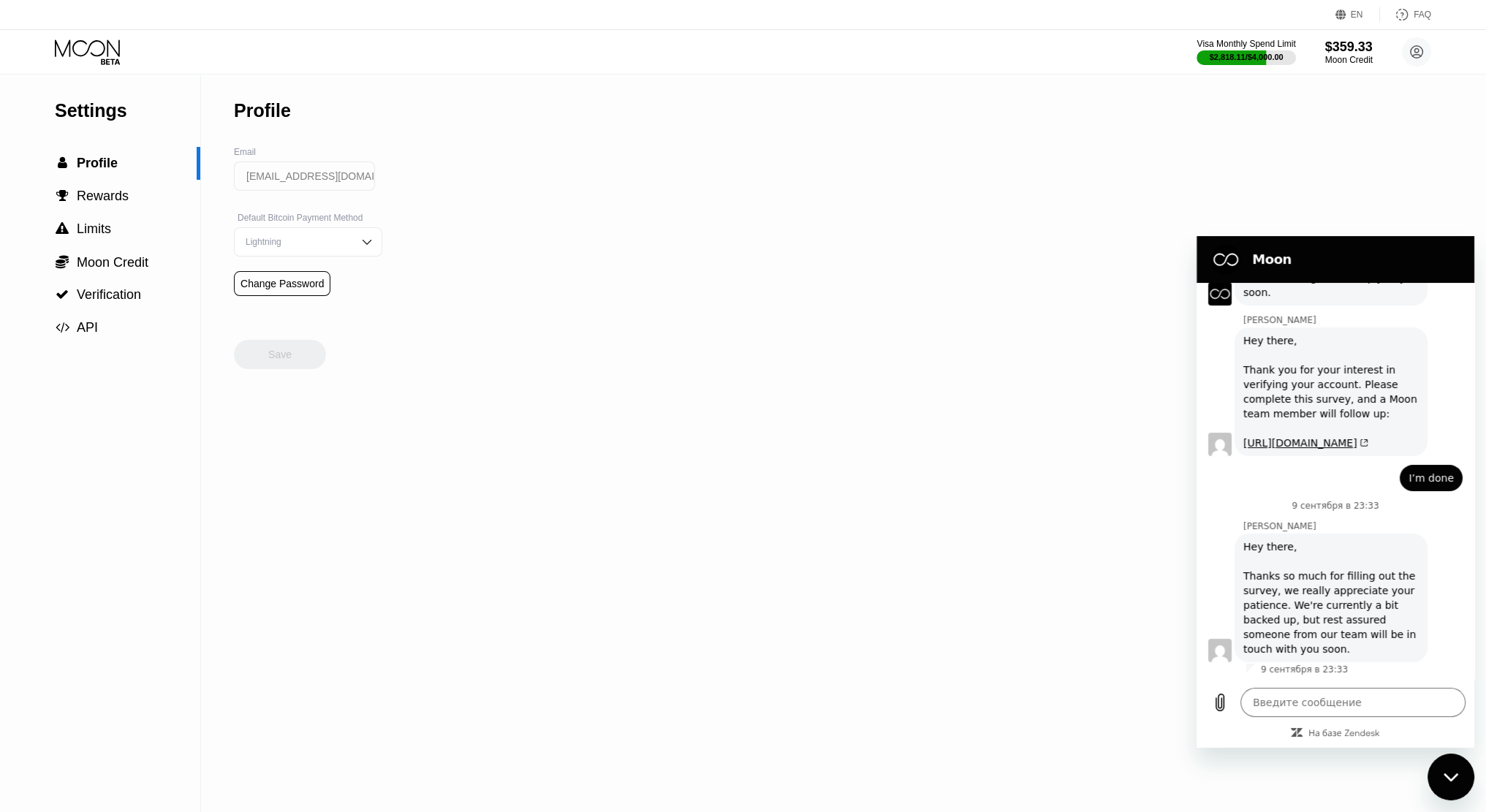
click at [1451, 762] on div "Закрыть окно обмена сообщениями" at bounding box center [1451, 777] width 44 height 44
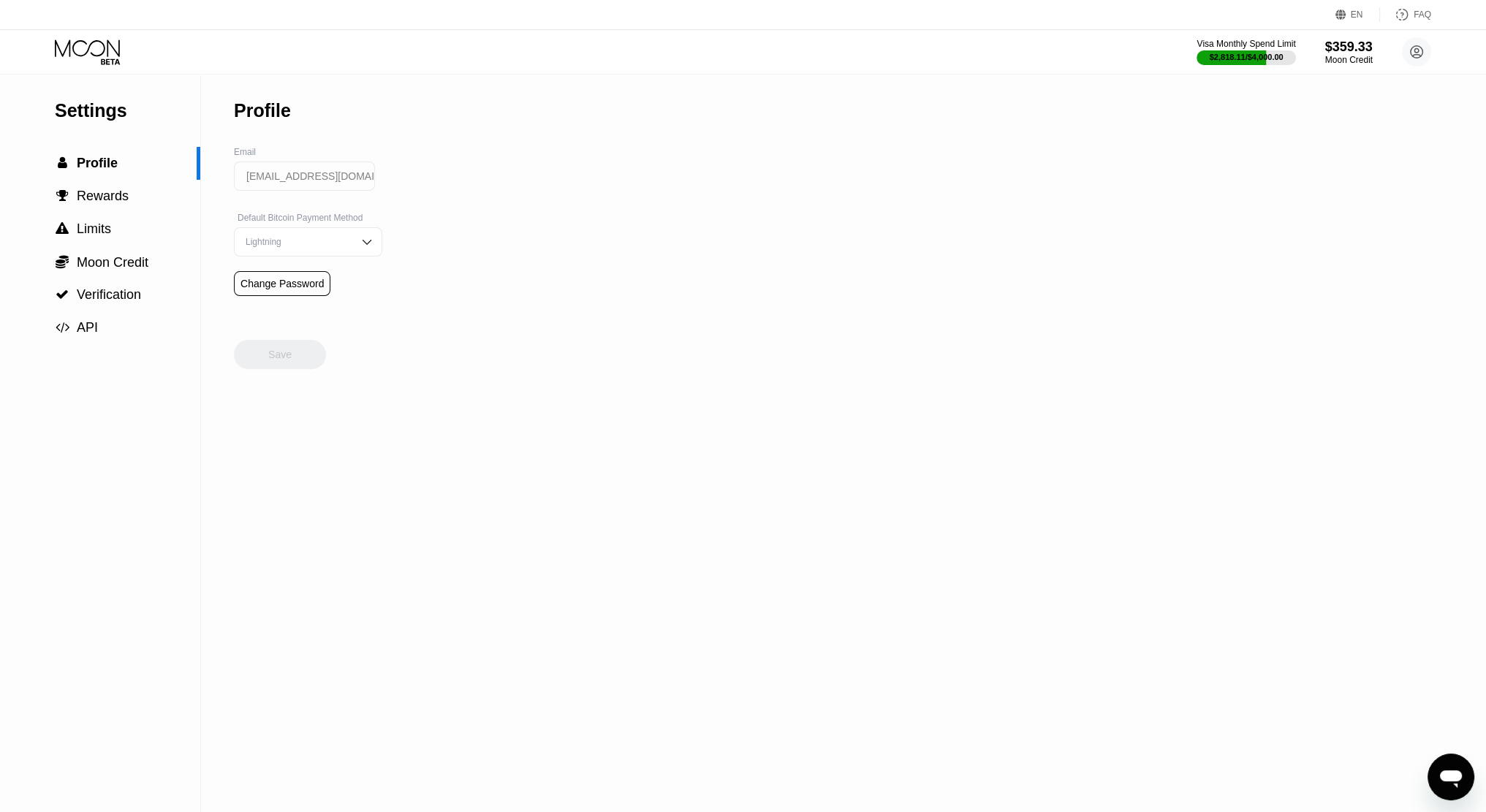
click at [88, 131] on div "Settings  Profile  Rewards  Limits  Moon Credit  Verification  API" at bounding box center [100, 209] width 201 height 269
click at [97, 101] on div "Settings" at bounding box center [127, 110] width 146 height 21
click at [112, 163] on span "Profile" at bounding box center [97, 163] width 41 height 15
click at [114, 186] on div " Rewards" at bounding box center [100, 195] width 201 height 33
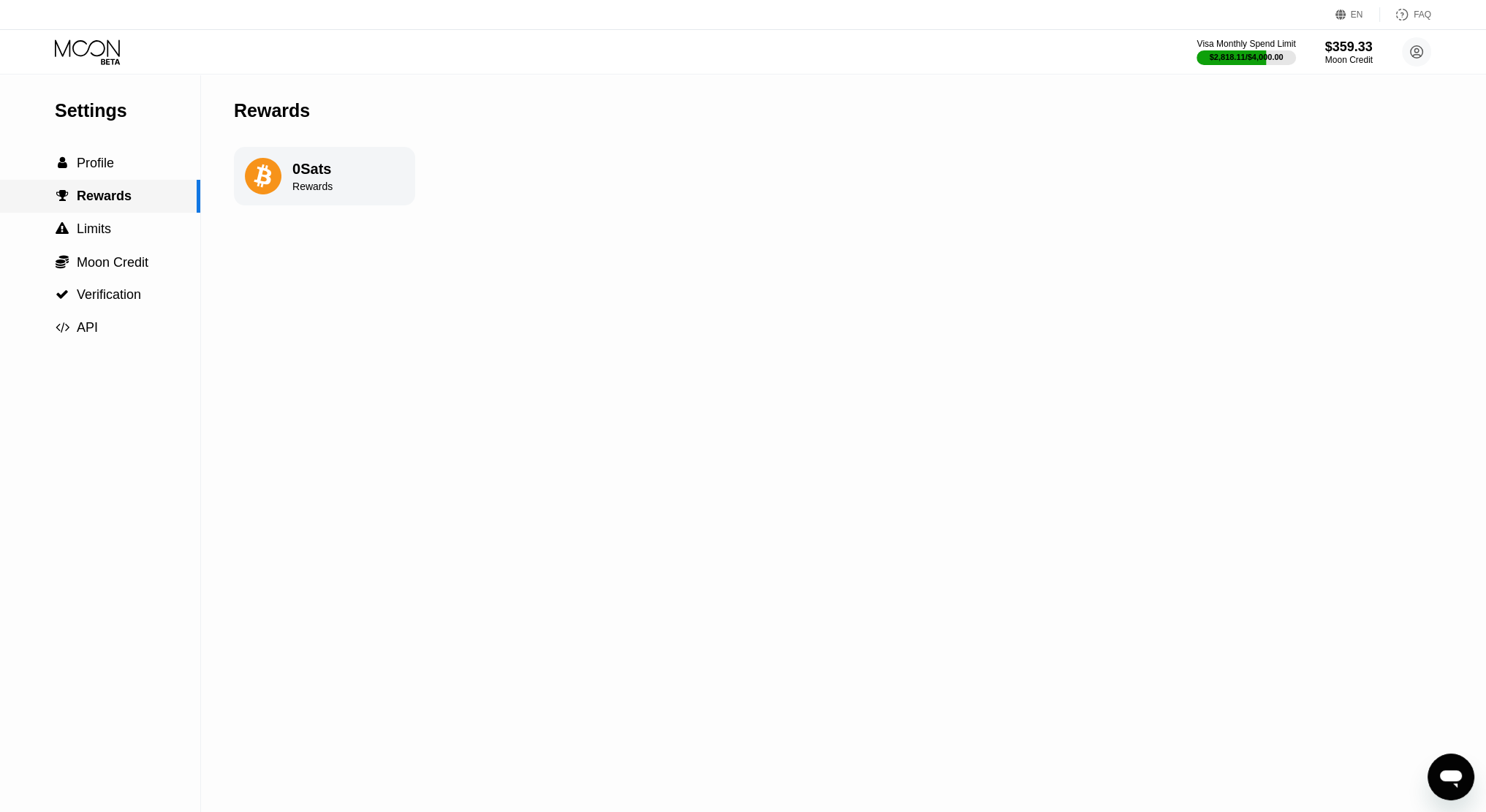
click at [116, 211] on div " Rewards" at bounding box center [100, 195] width 201 height 33
click at [118, 227] on div " Limits" at bounding box center [100, 229] width 201 height 15
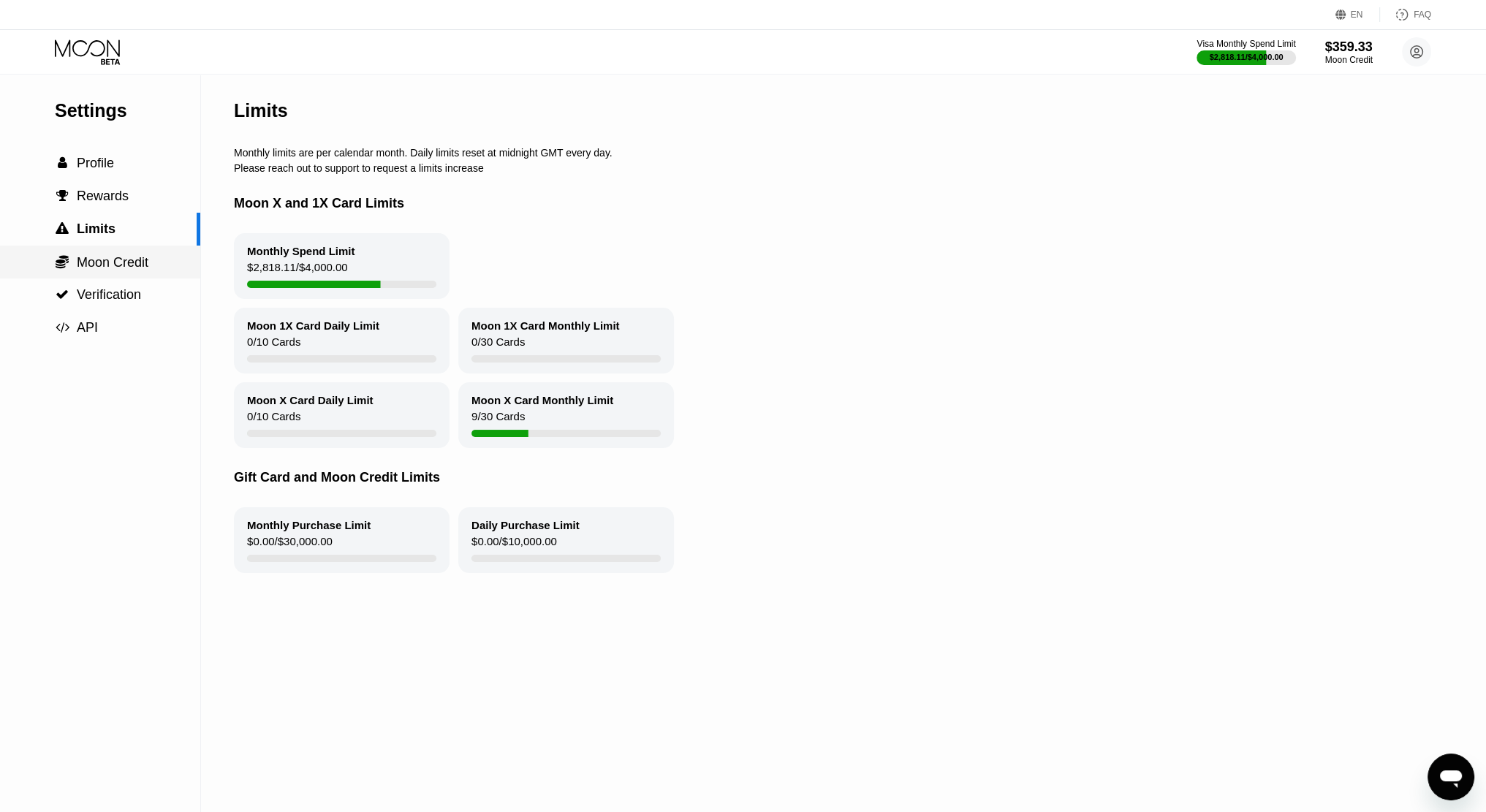
click at [117, 260] on span "Moon Credit" at bounding box center [112, 262] width 72 height 15
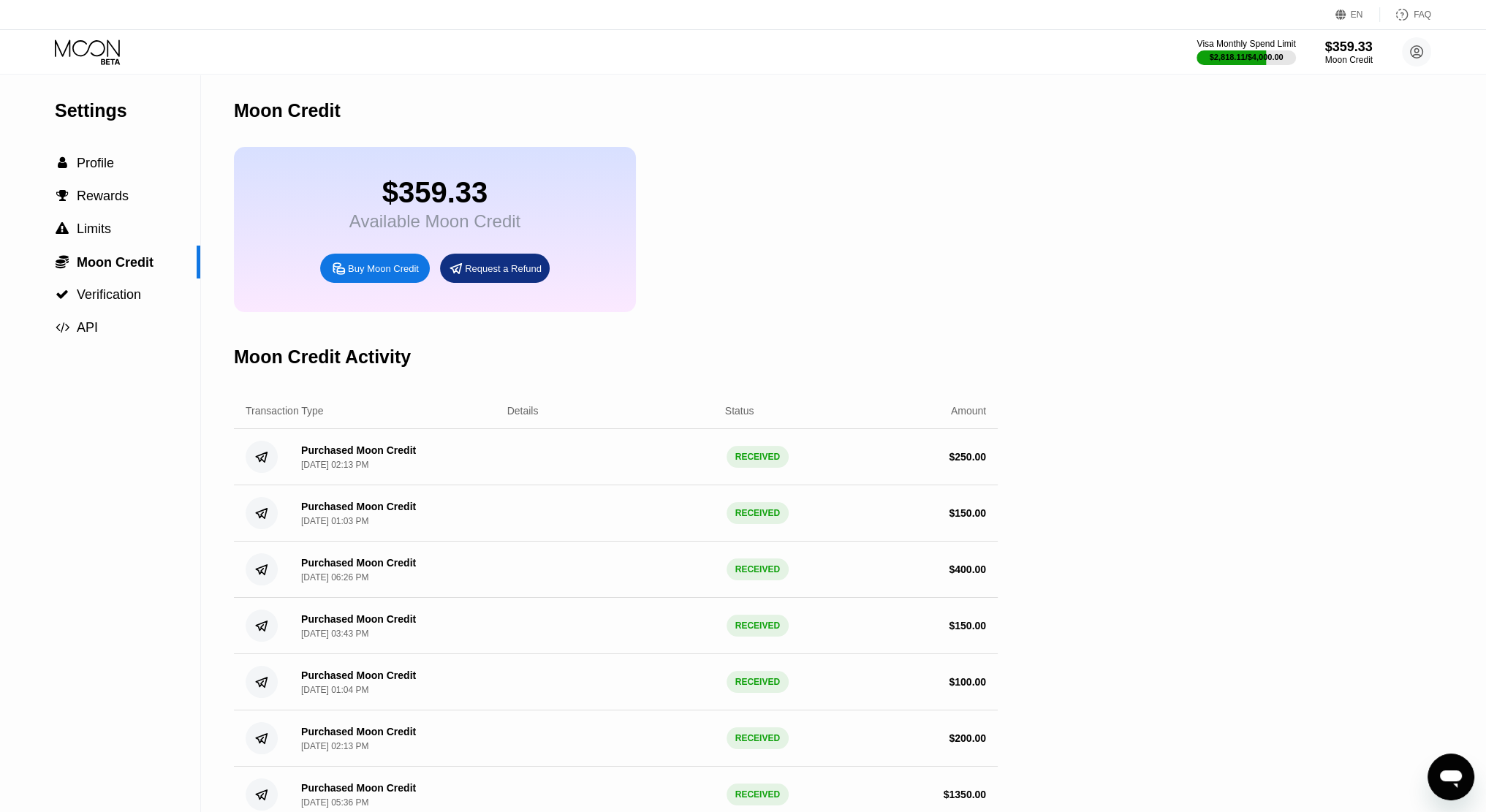
type textarea "x"
click at [1229, 273] on div "Settings  Profile  Rewards  Limits  Moon Credit  Verification  API Moon C…" at bounding box center [743, 505] width 1486 height 861
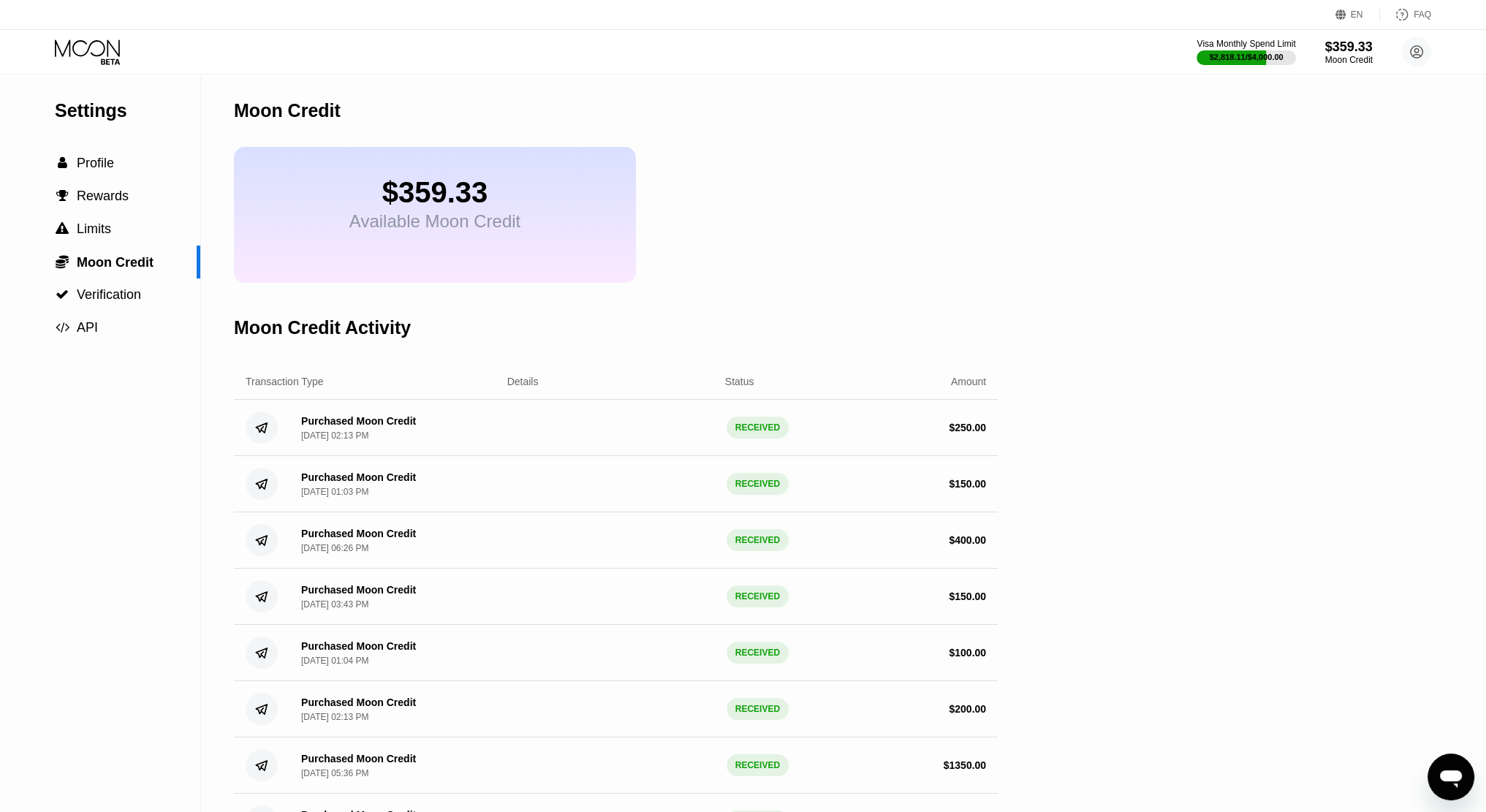
click at [105, 59] on icon at bounding box center [88, 52] width 68 height 26
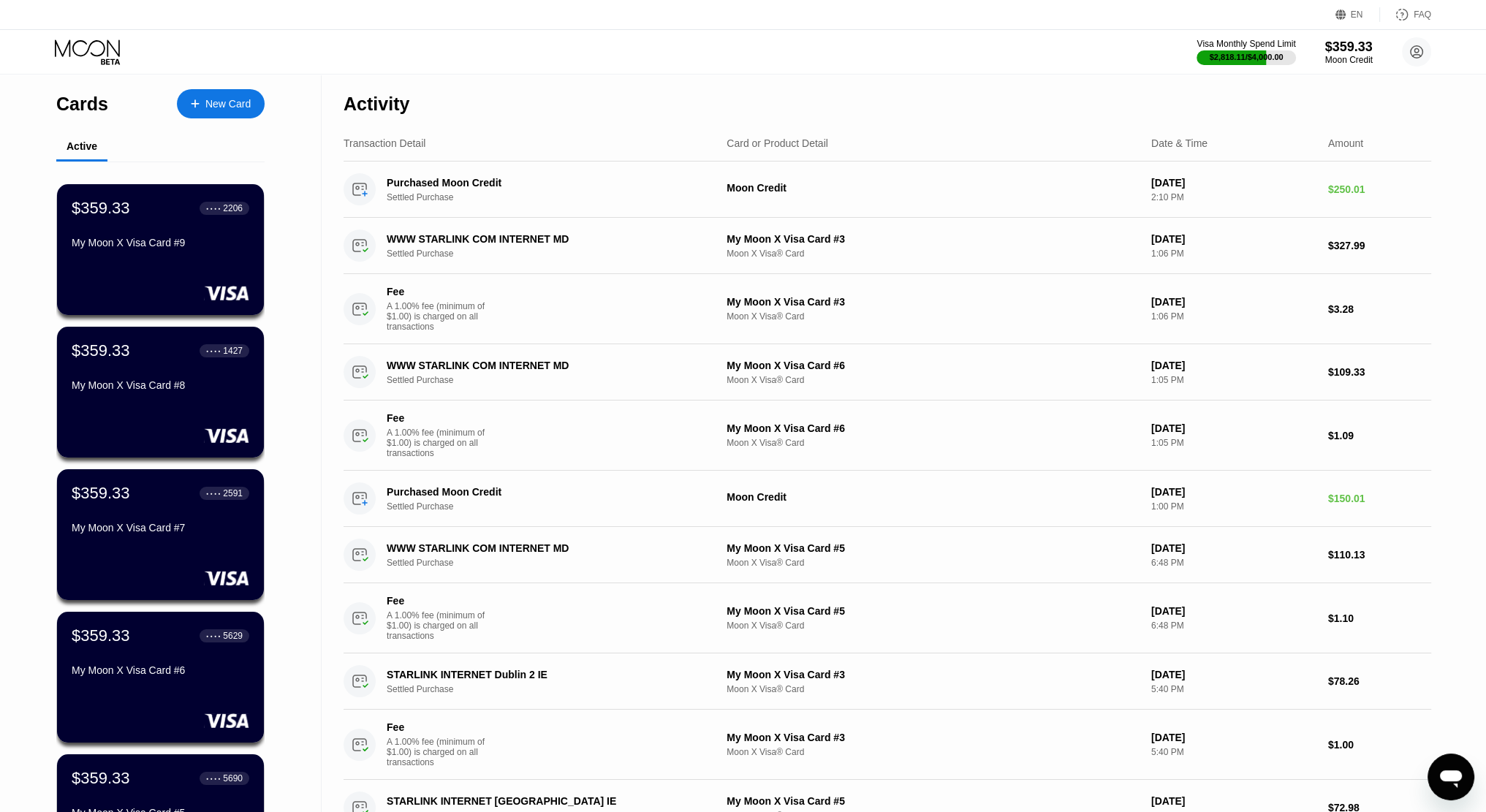
click at [87, 114] on div "Cards" at bounding box center [82, 104] width 52 height 21
click at [103, 114] on div "Cards" at bounding box center [82, 104] width 52 height 21
click at [1272, 49] on div "$2,818.11 / $4,000.00" at bounding box center [1246, 57] width 101 height 16
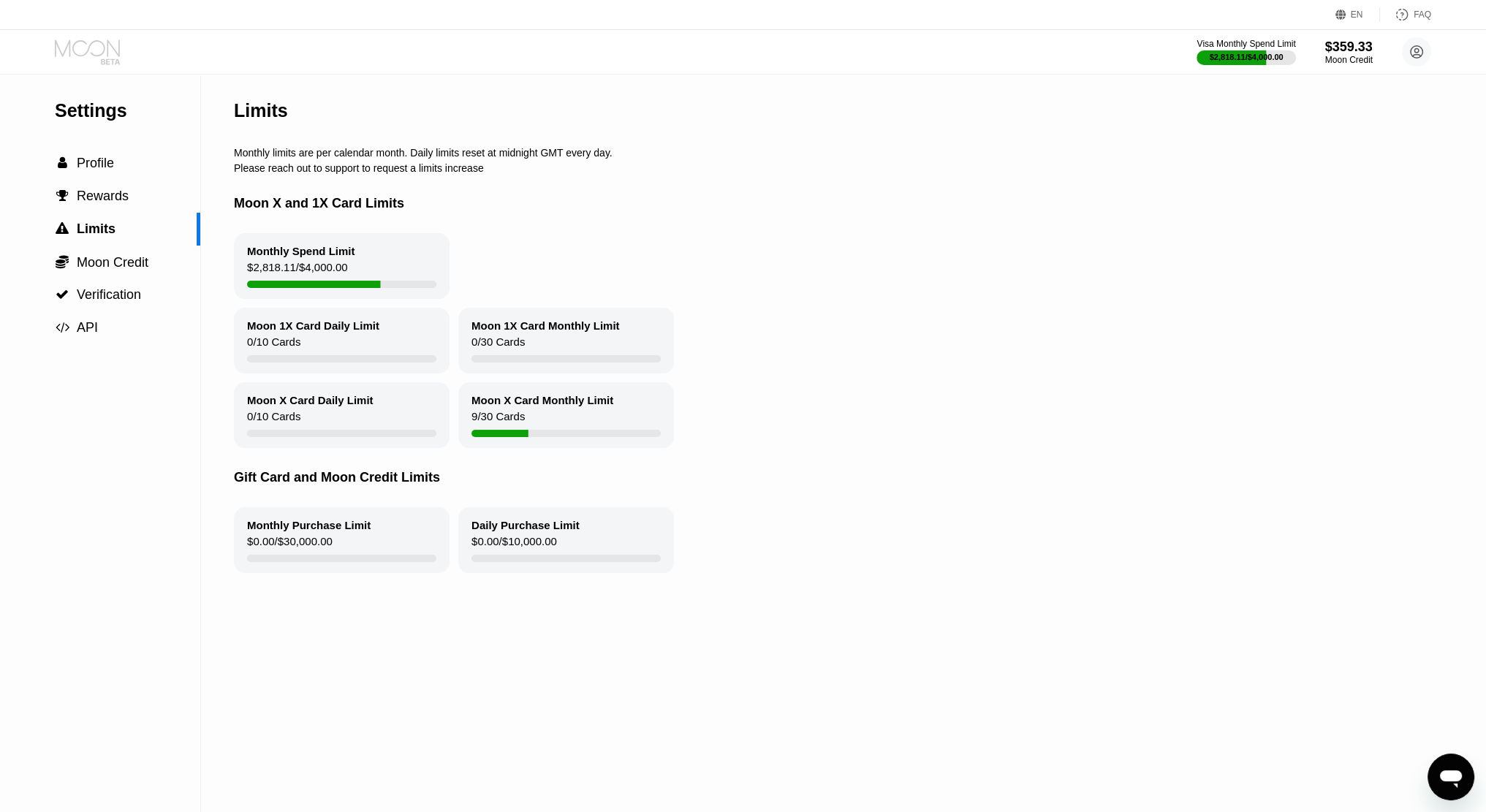
click at [108, 57] on icon at bounding box center [88, 52] width 68 height 26
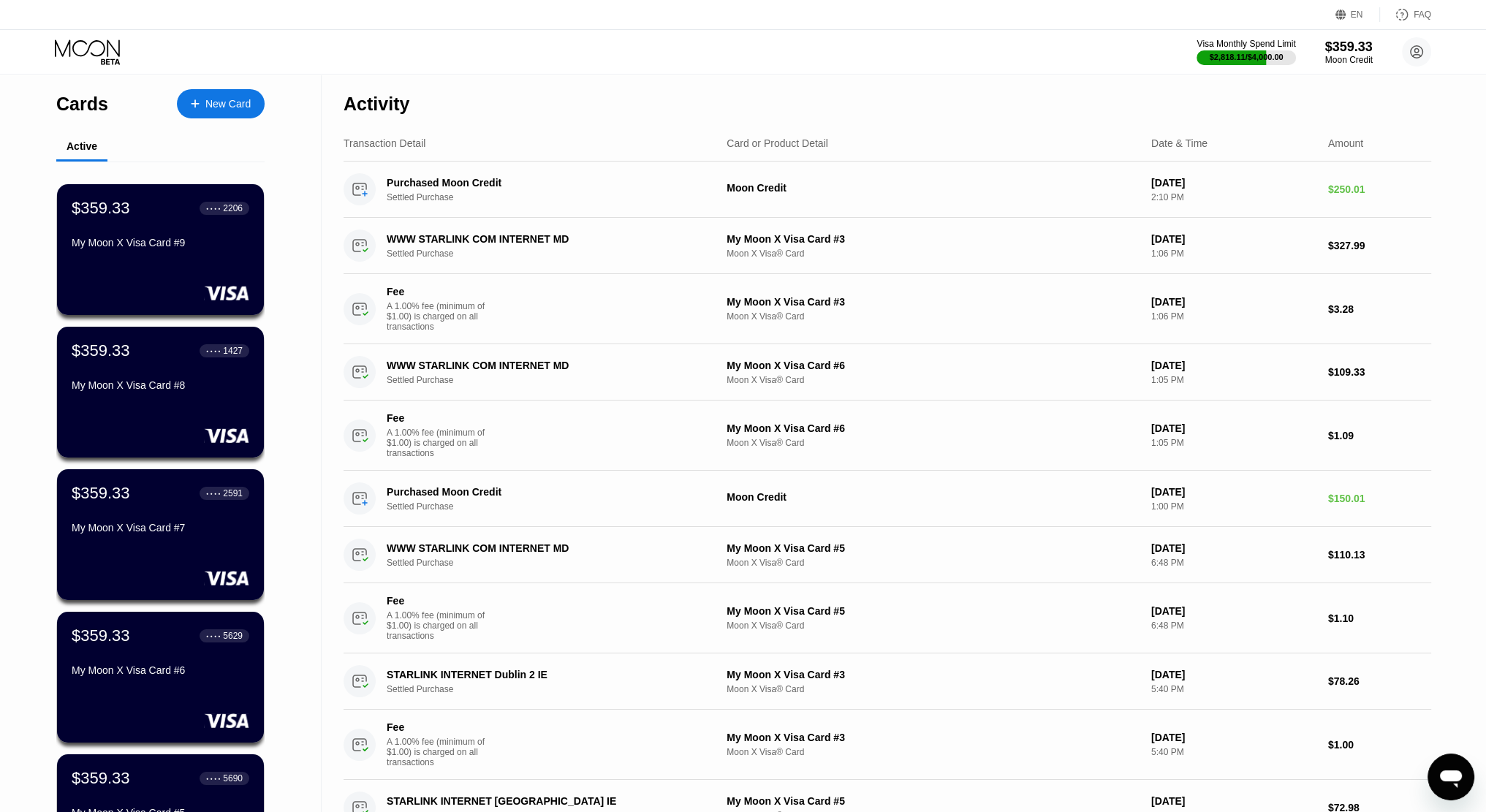
click at [398, 110] on div "Activity" at bounding box center [377, 104] width 65 height 21
click at [536, 108] on div "Activity" at bounding box center [888, 100] width 1087 height 51
click at [544, 134] on div "Transaction Detail Card or Product Detail Date & Time Amount" at bounding box center [888, 143] width 1087 height 36
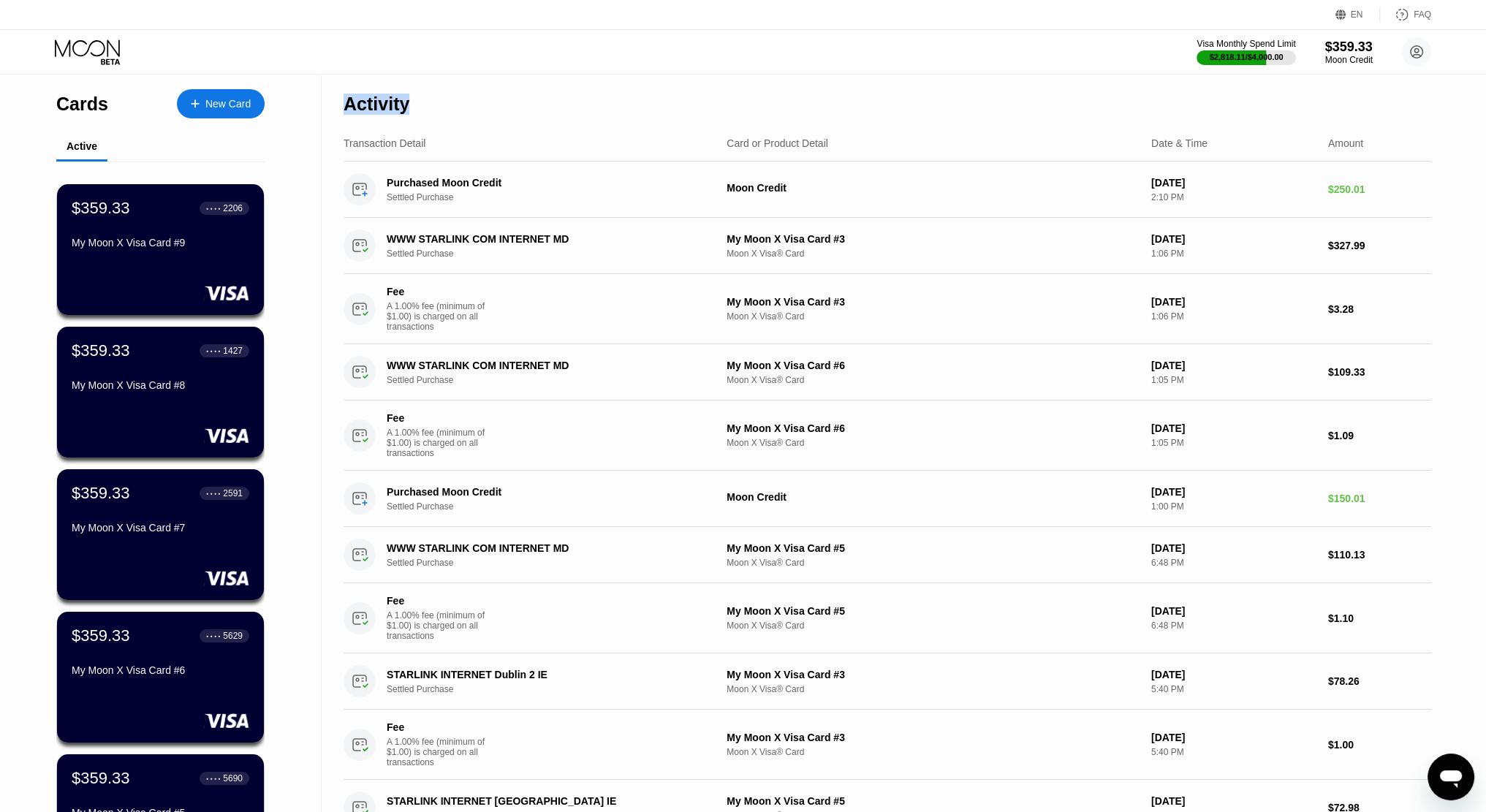
click at [403, 140] on div "Transaction Detail" at bounding box center [385, 142] width 82 height 11
click at [392, 140] on div "Transaction Detail" at bounding box center [385, 142] width 82 height 11
click at [381, 97] on div "Activity" at bounding box center [377, 104] width 65 height 21
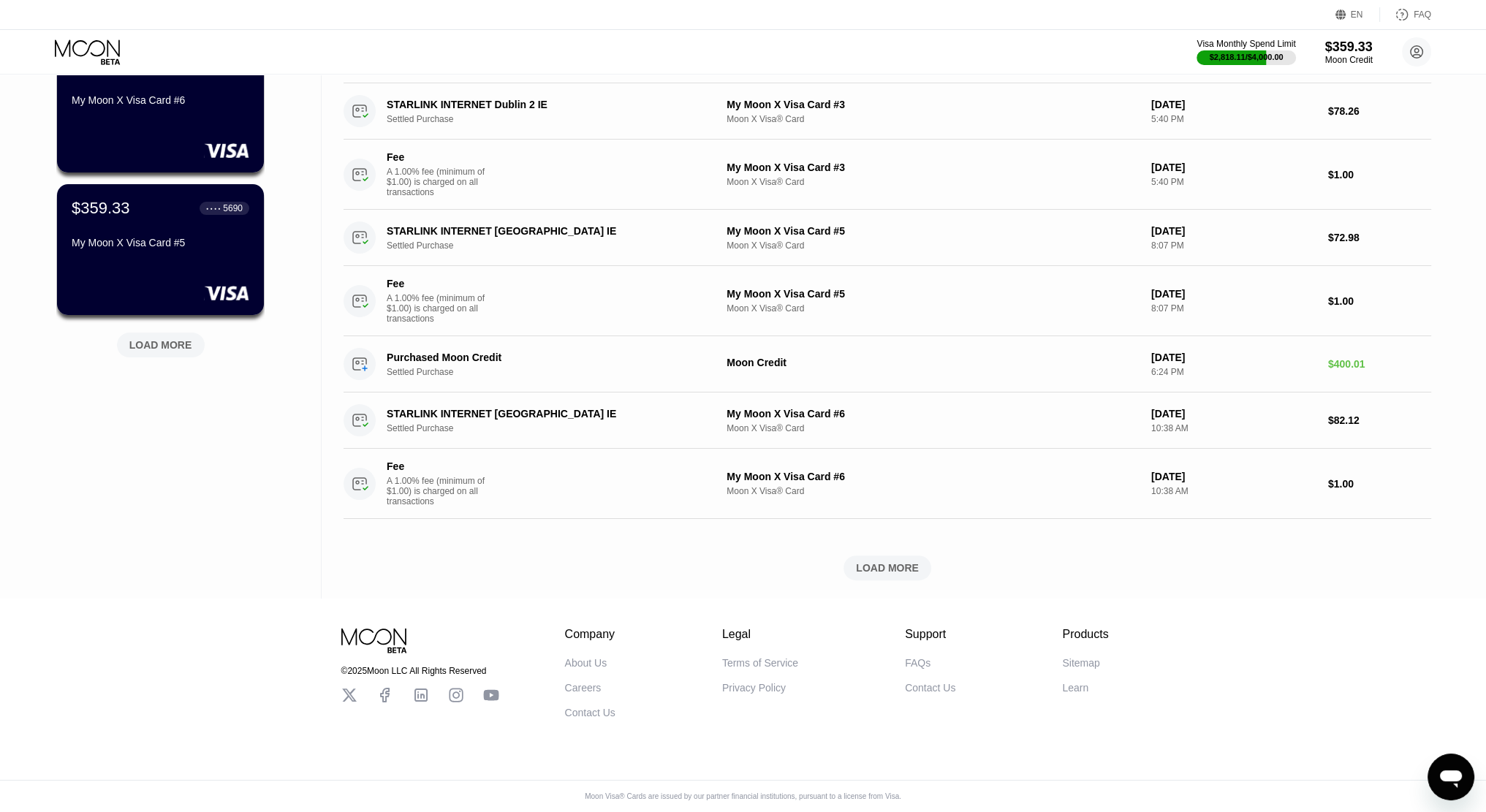
scroll to position [615, 0]
click at [137, 332] on div "LOAD MORE" at bounding box center [160, 345] width 88 height 25
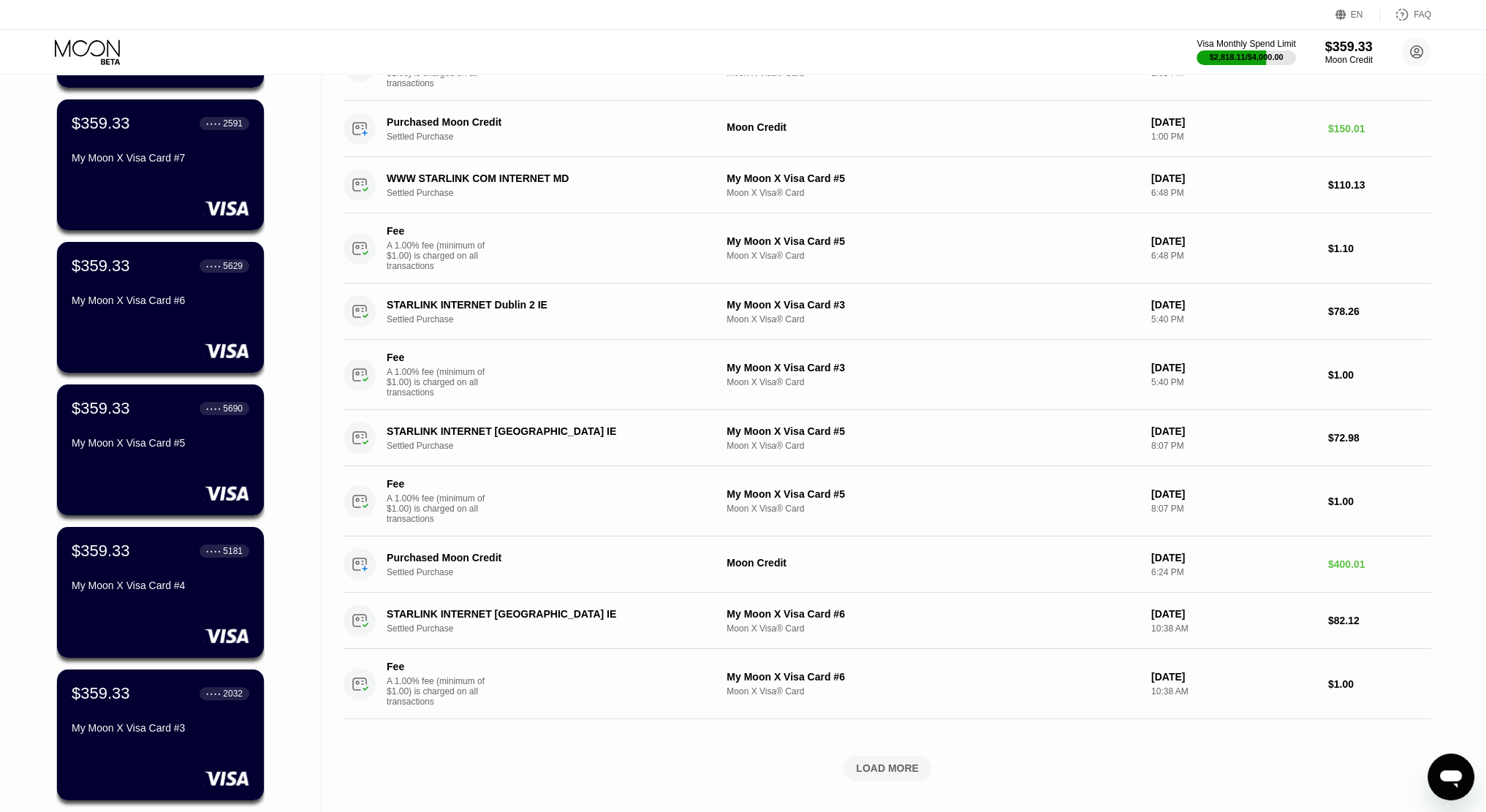
scroll to position [0, 0]
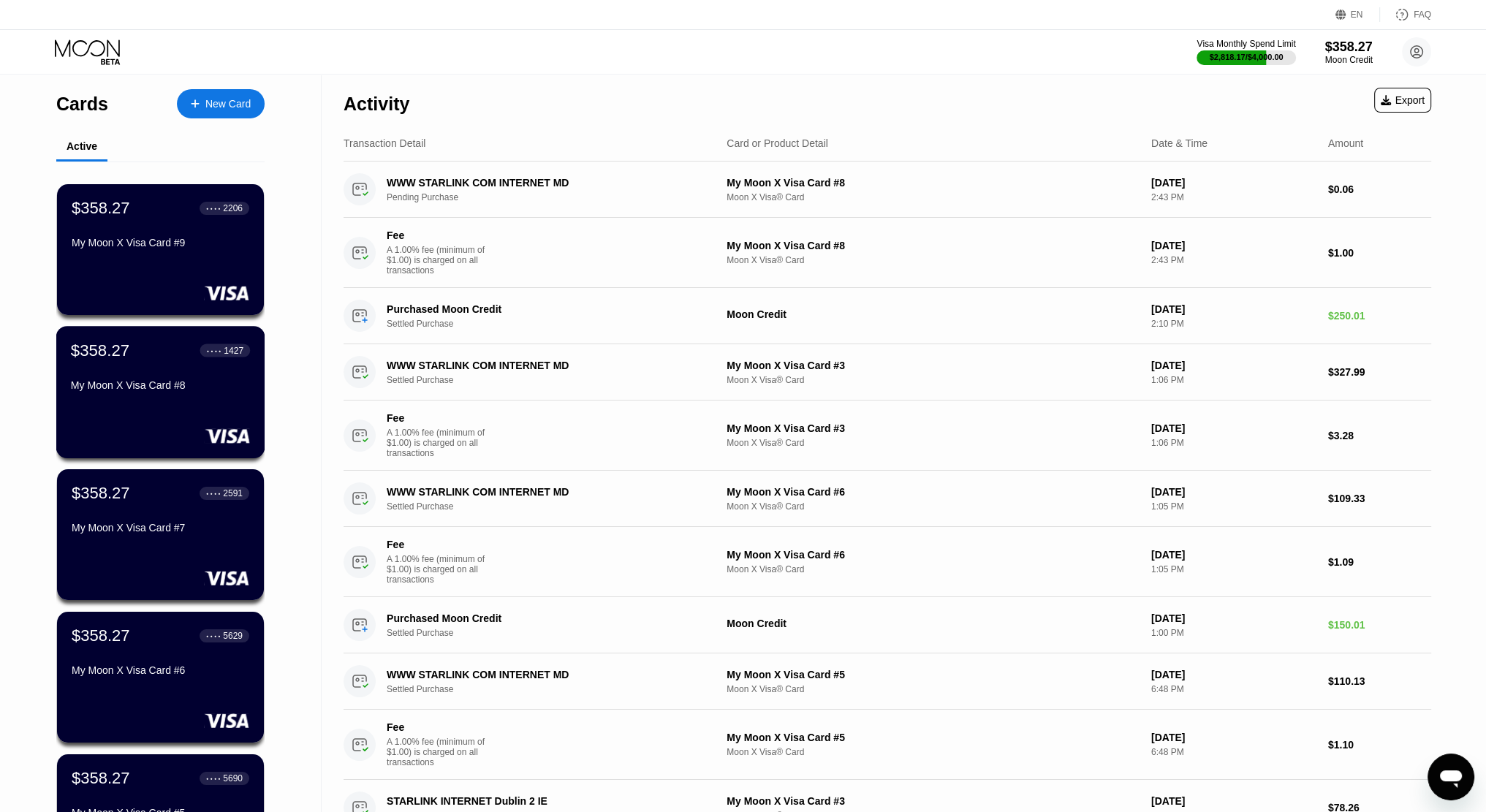
click at [203, 391] on div "My Moon X Visa Card #8" at bounding box center [160, 384] width 179 height 11
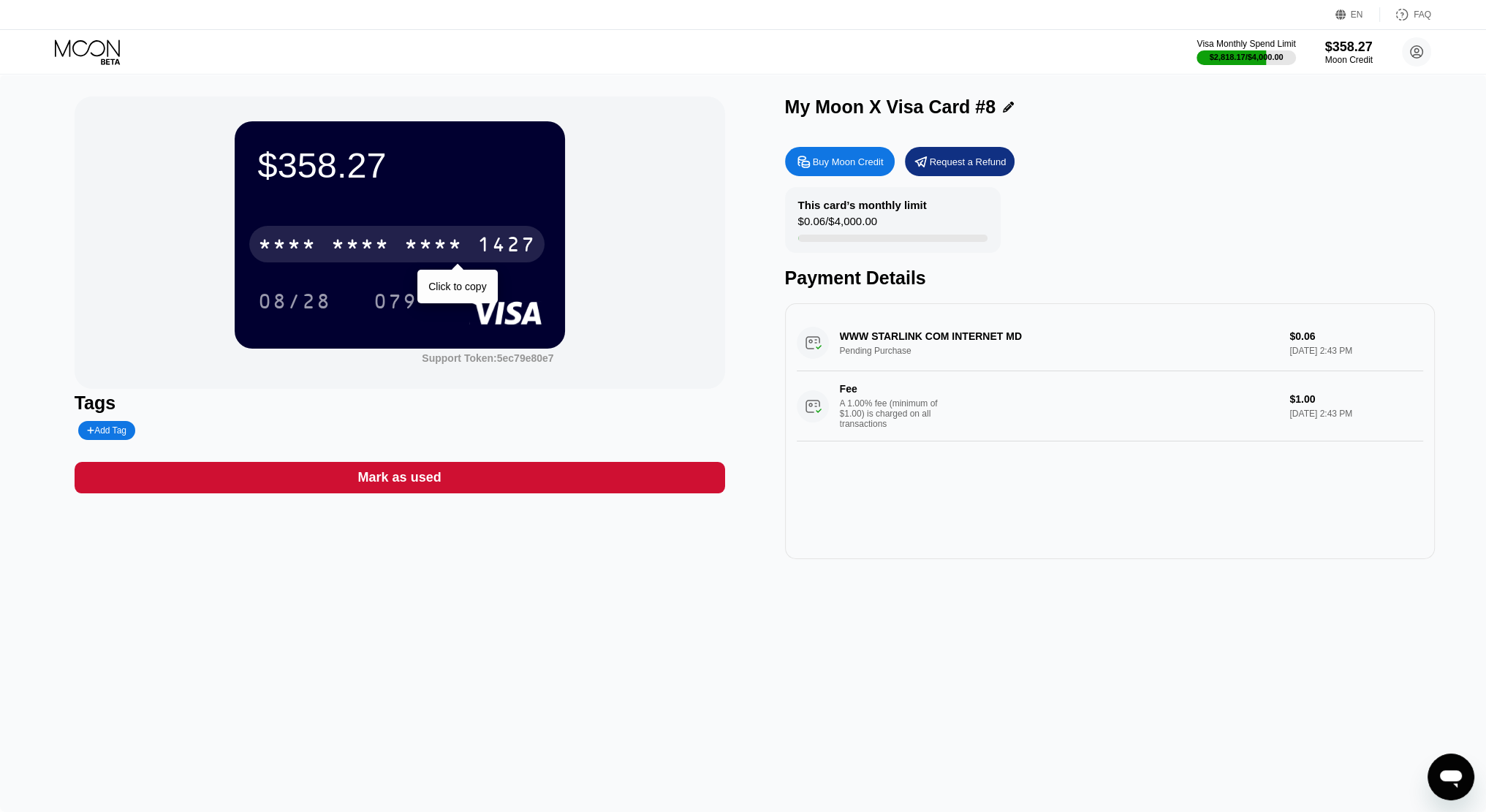
click at [487, 243] on div "1427" at bounding box center [507, 246] width 58 height 23
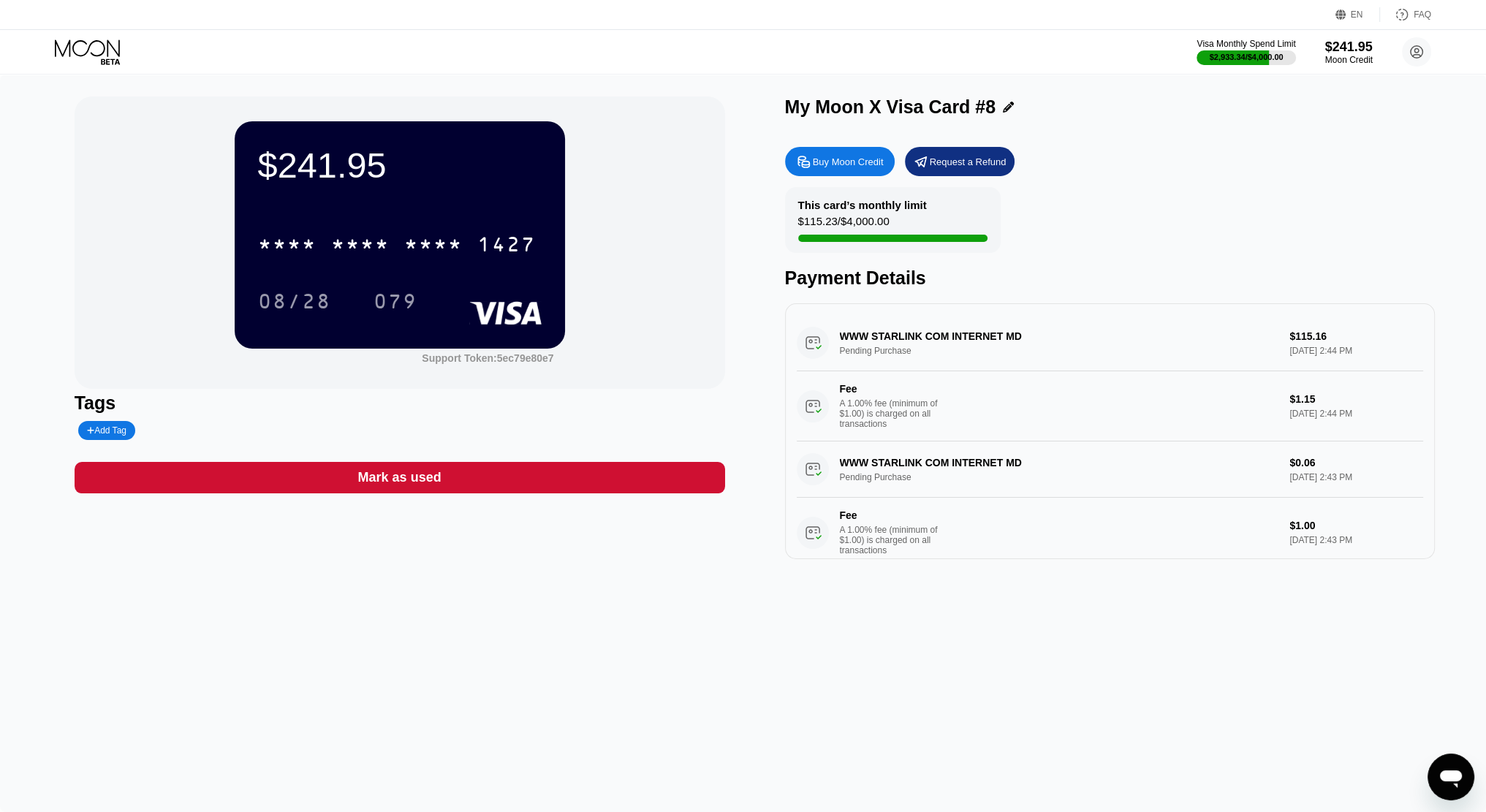
click at [49, 47] on div "Visa Monthly Spend Limit $2,933.34 / $4,000.00 $241.95 Moon Credit [EMAIL_ADDRE…" at bounding box center [743, 52] width 1486 height 44
click at [67, 49] on icon at bounding box center [88, 52] width 68 height 26
